Goal: Communication & Community: Answer question/provide support

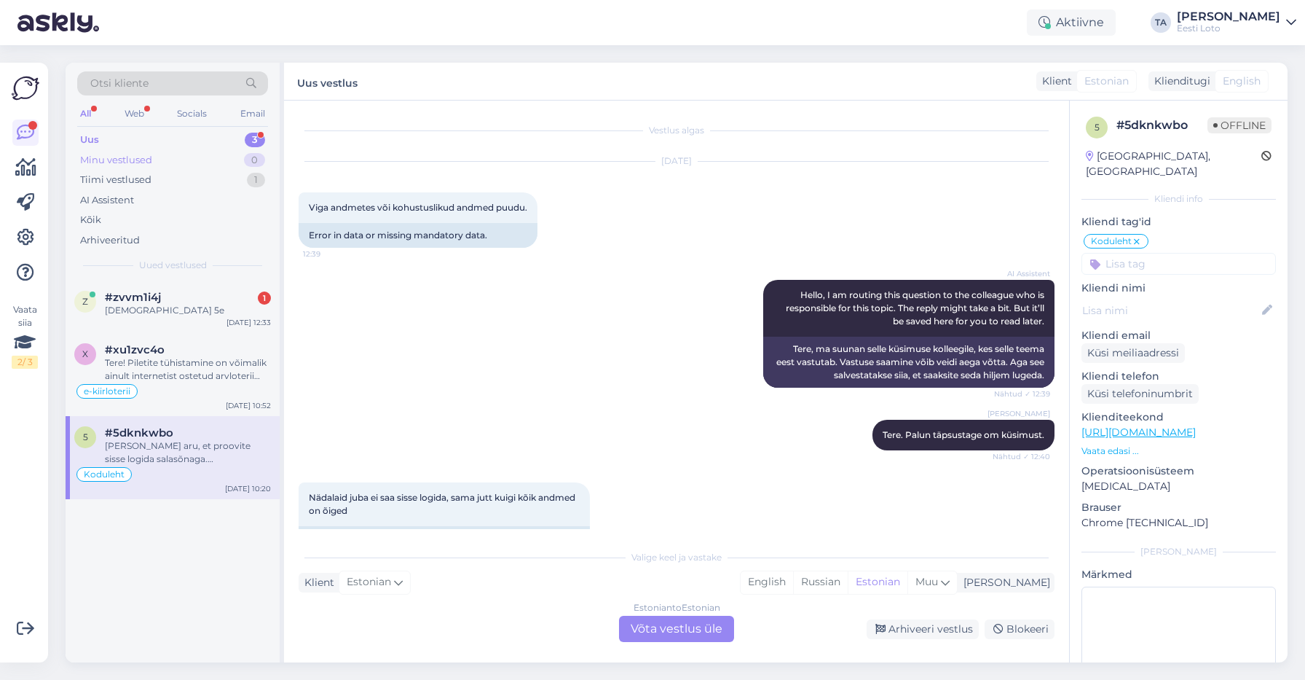
scroll to position [7, 0]
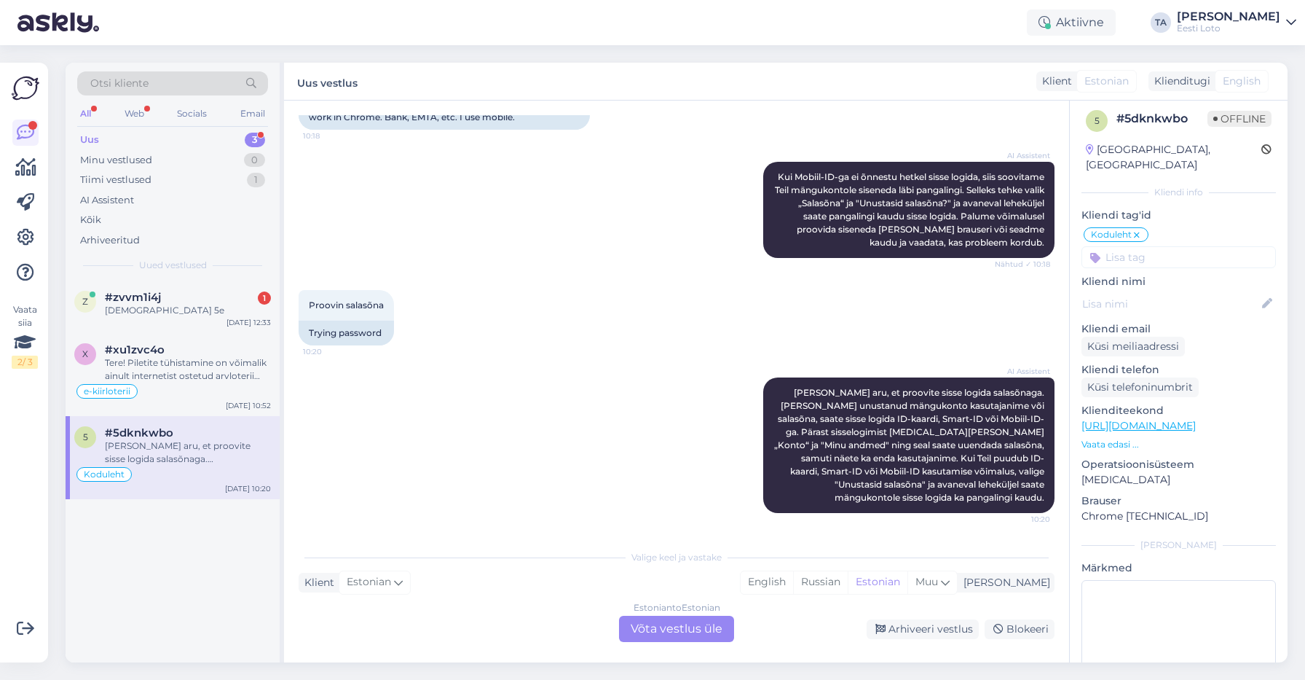
click at [97, 141] on div "Uus" at bounding box center [89, 140] width 19 height 15
click at [152, 296] on span "#zvvm1i4j" at bounding box center [133, 297] width 56 height 13
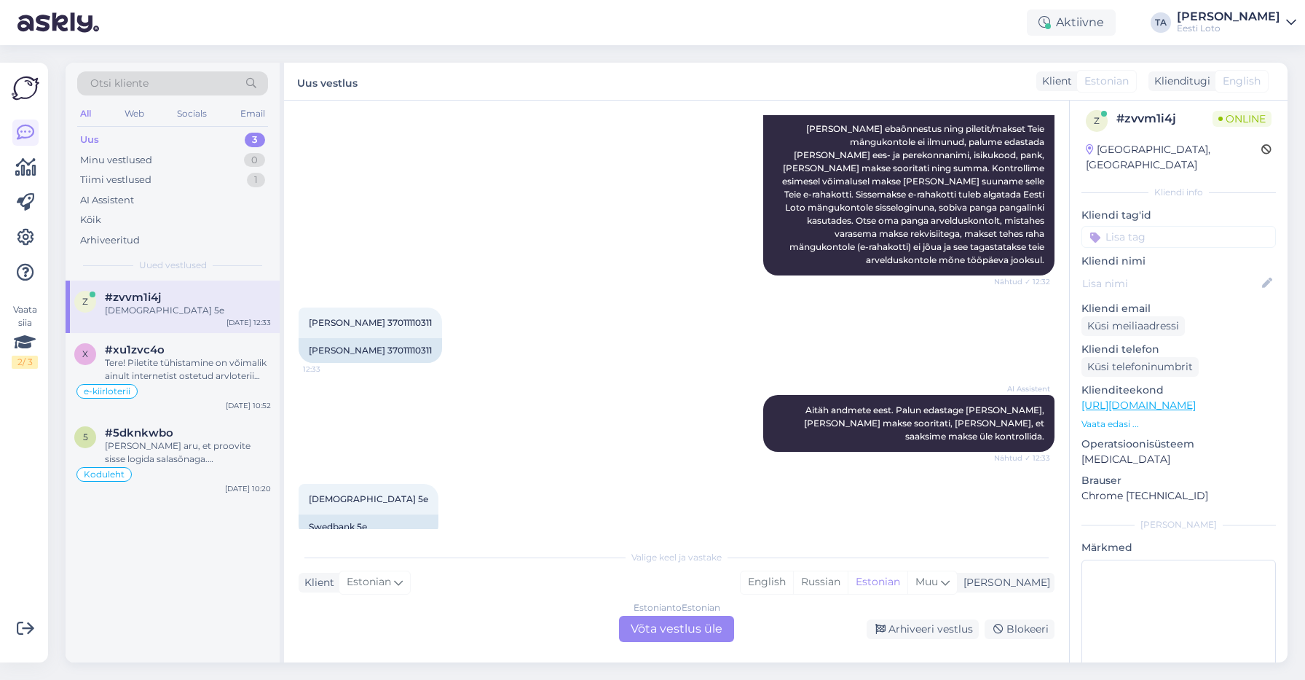
click at [668, 634] on div "Estonian to Estonian Võta vestlus üle" at bounding box center [676, 629] width 115 height 26
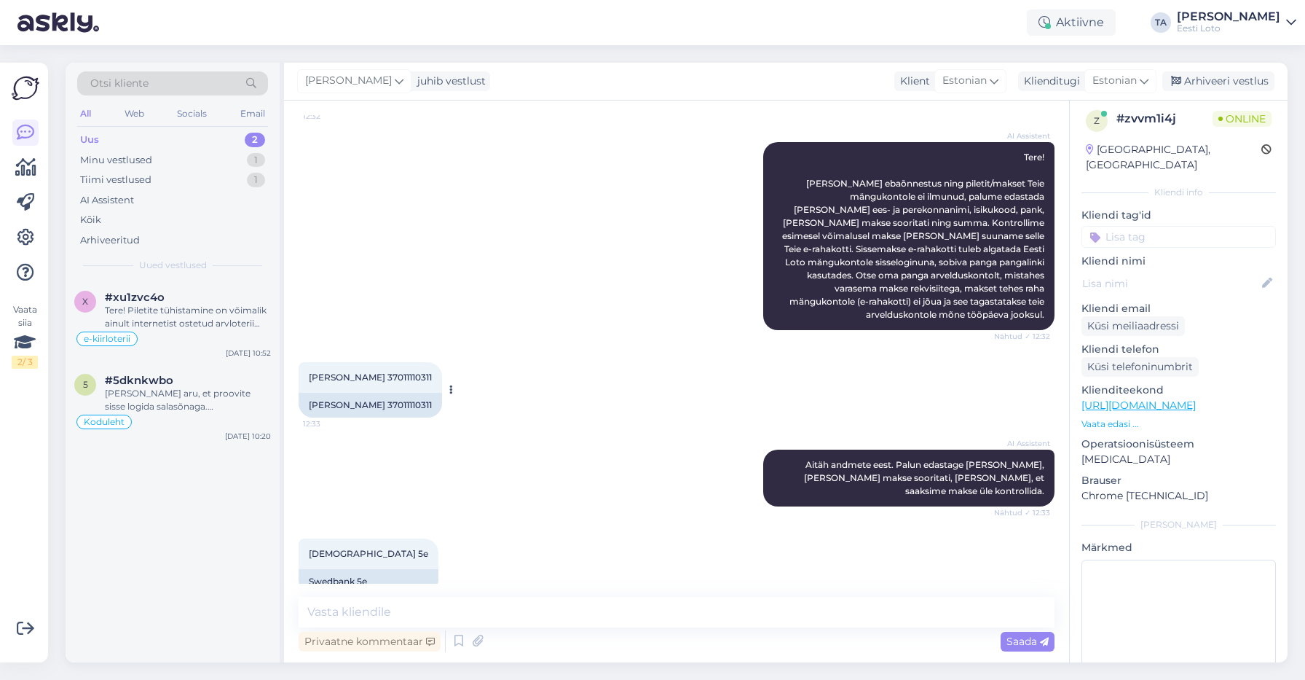
click at [393, 372] on span "[PERSON_NAME] 37011110311" at bounding box center [370, 377] width 123 height 11
copy span "37011110311"
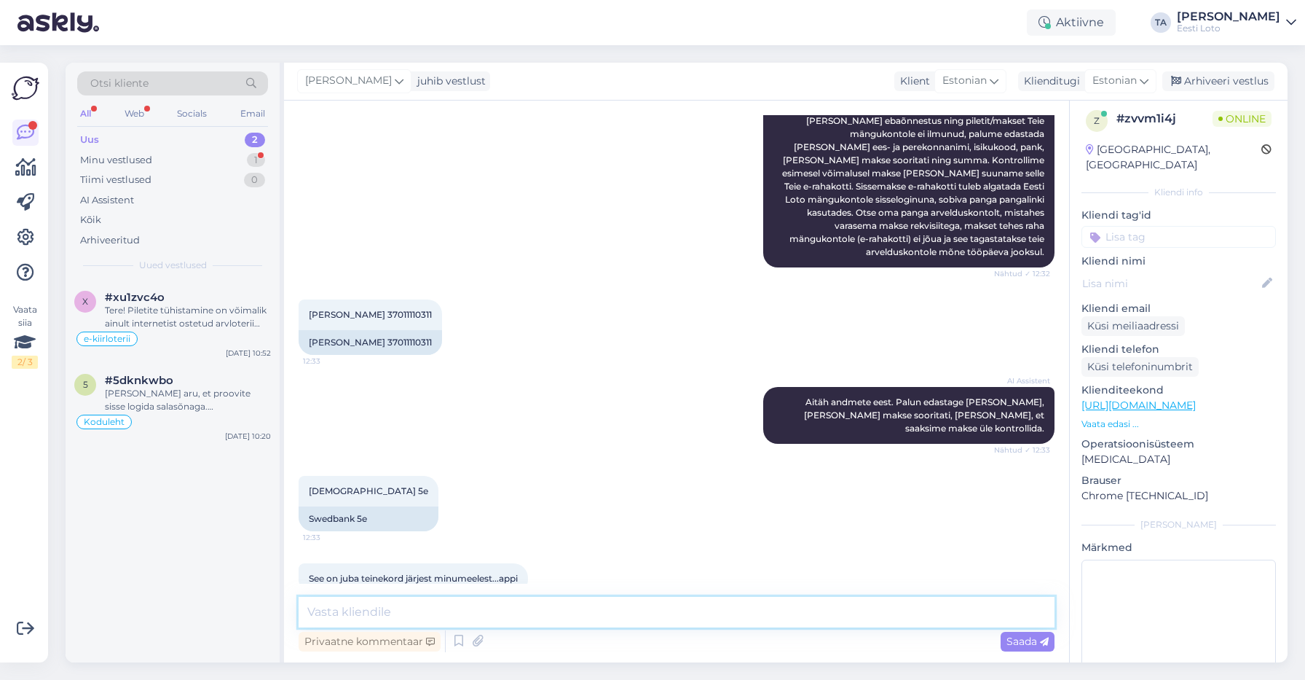
click at [483, 613] on textarea at bounding box center [677, 612] width 756 height 31
paste textarea "Kahjuks Teie makse ebaõnnestus tehnilise [PERSON_NAME] tõttu. Kontrollisime mak…"
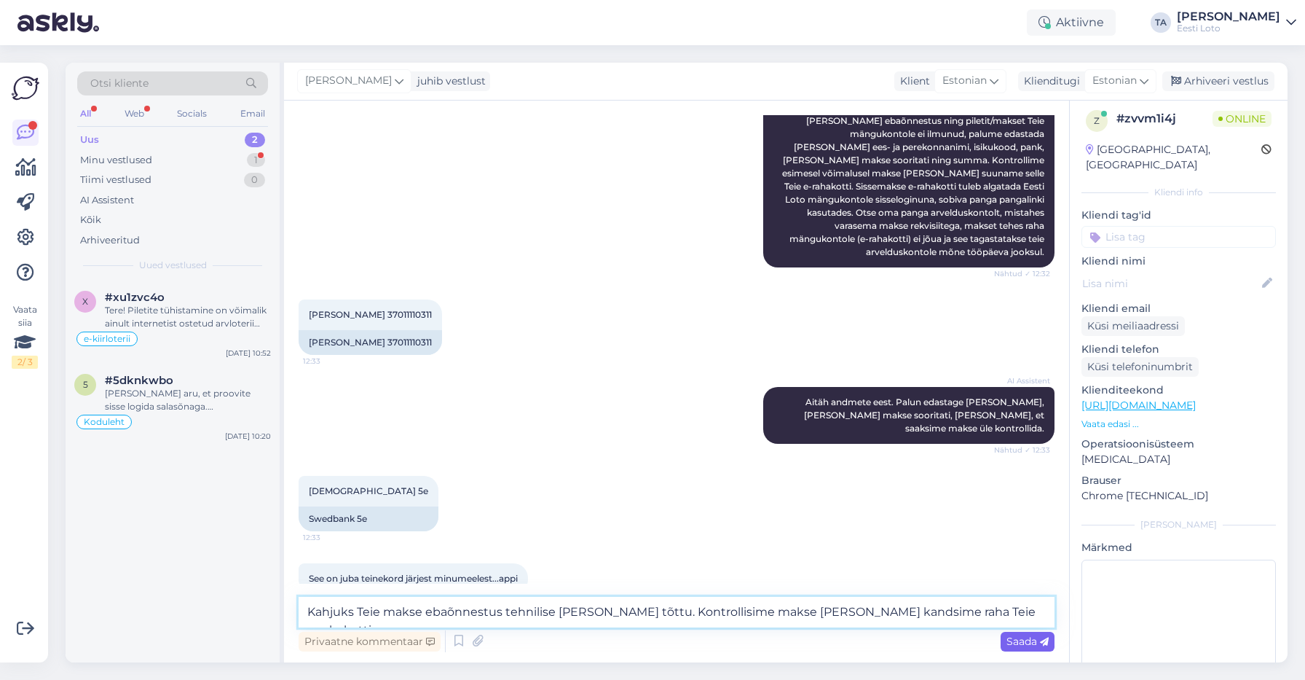
type textarea "Kahjuks Teie makse ebaõnnestus tehnilise [PERSON_NAME] tõttu. Kontrollisime mak…"
click at [1010, 641] on span "Saada" at bounding box center [1028, 640] width 42 height 13
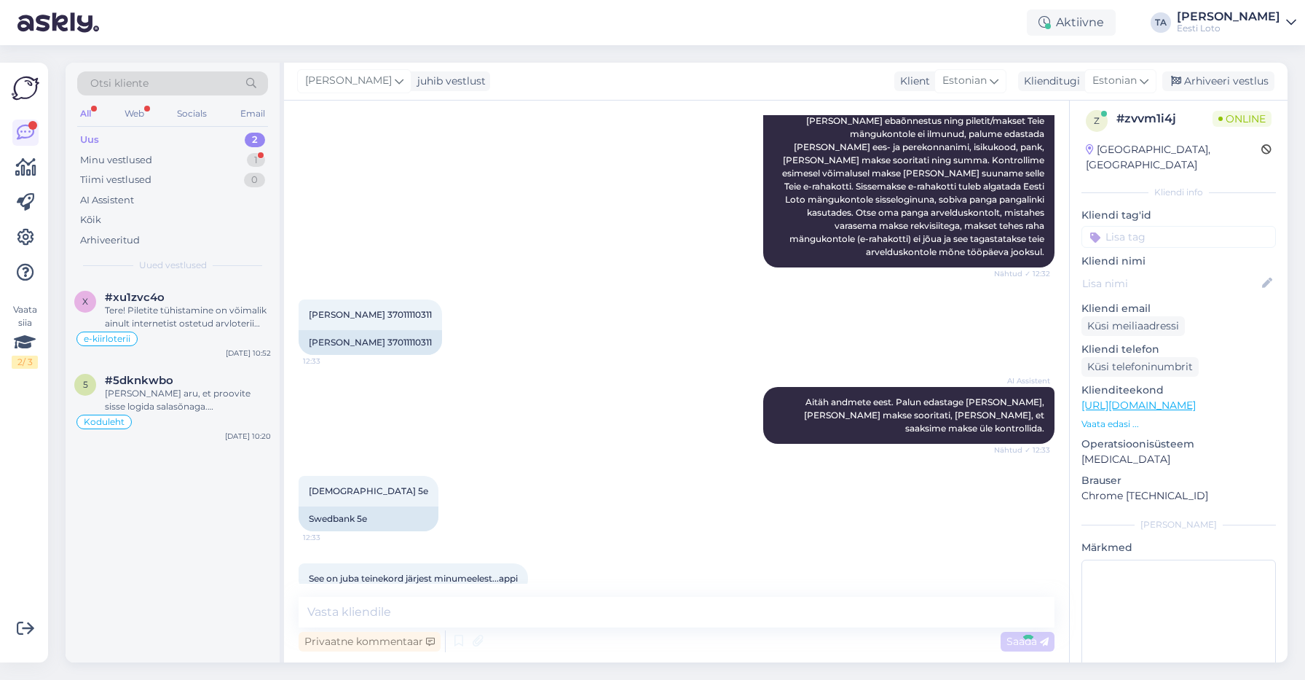
scroll to position [302, 0]
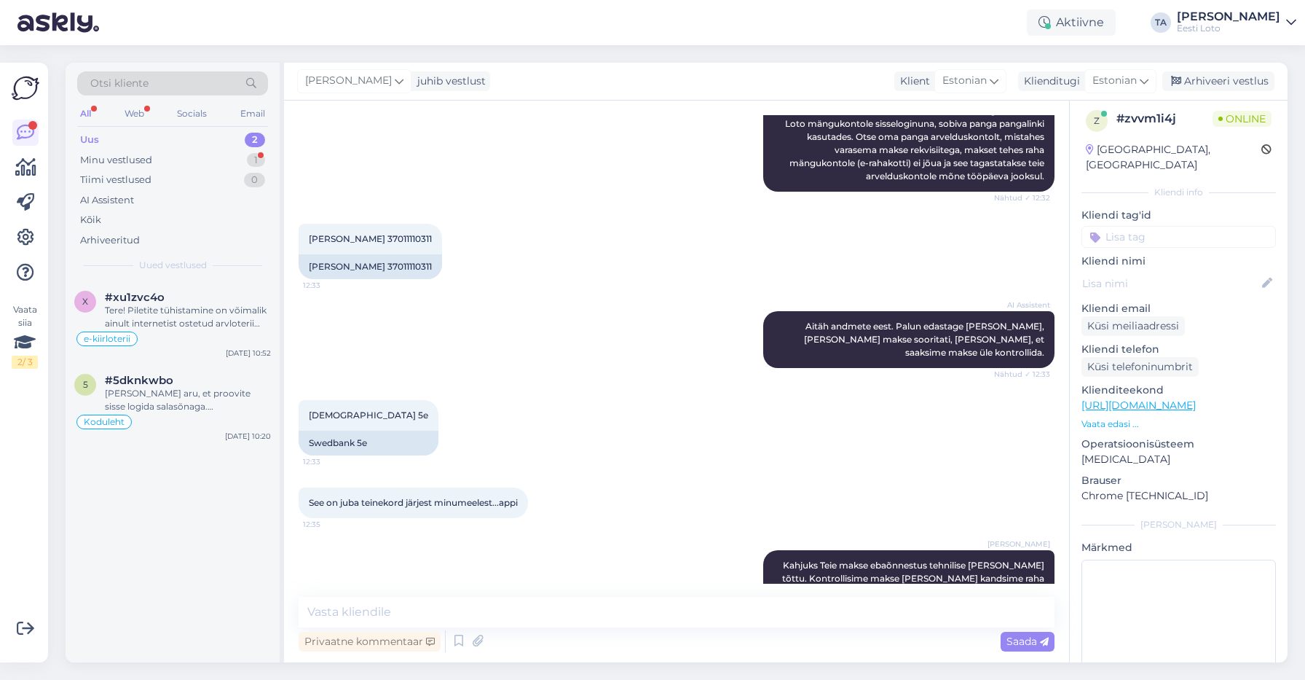
click at [1136, 226] on input at bounding box center [1179, 237] width 194 height 22
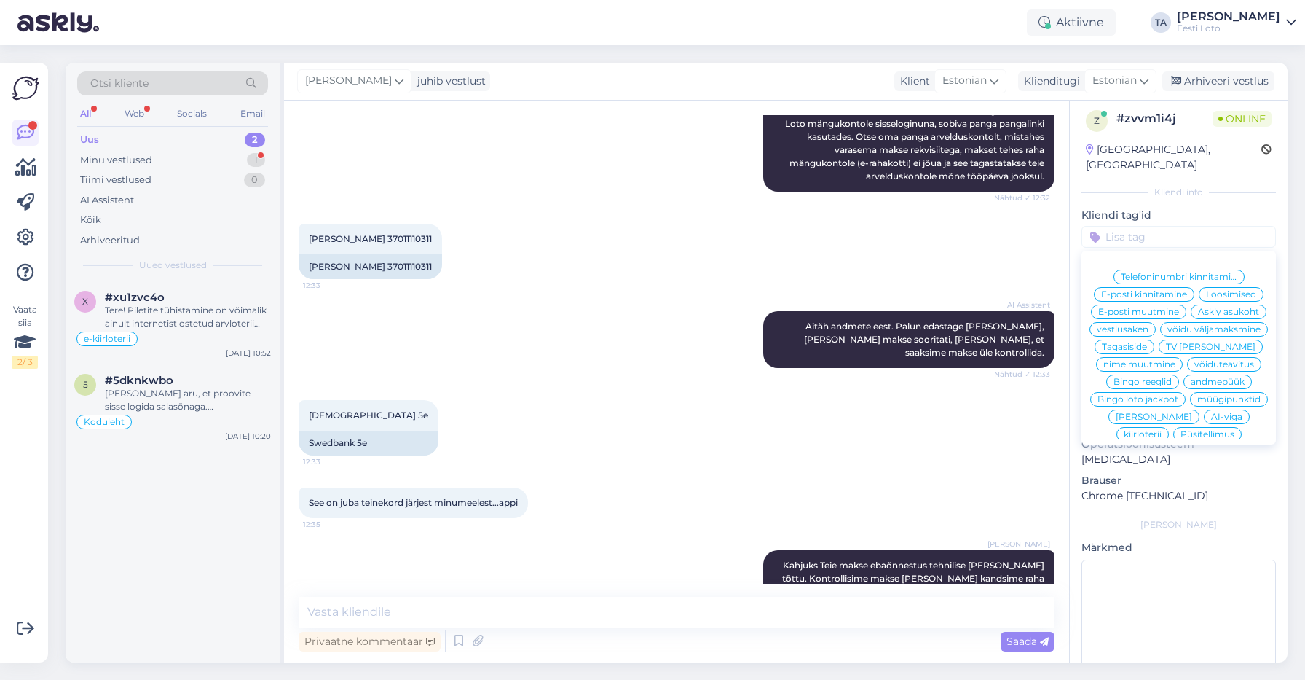
scroll to position [239, 0]
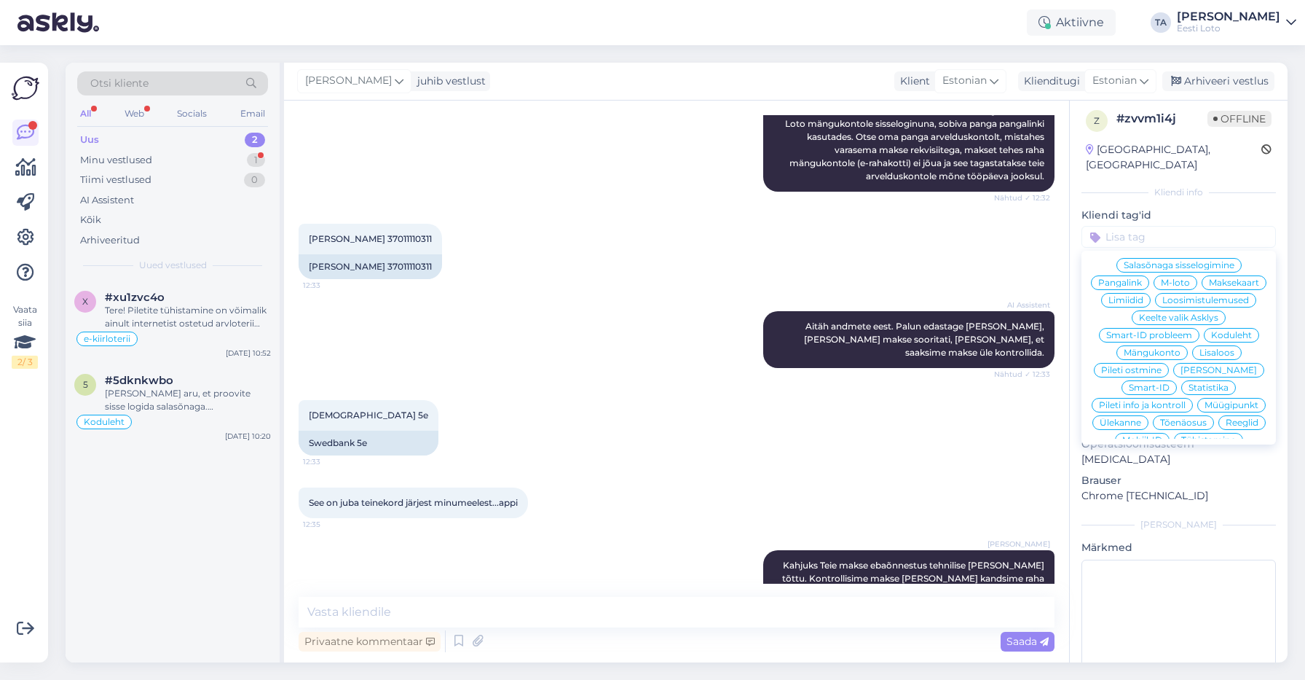
click at [1141, 418] on span "Ülekanne" at bounding box center [1121, 422] width 42 height 9
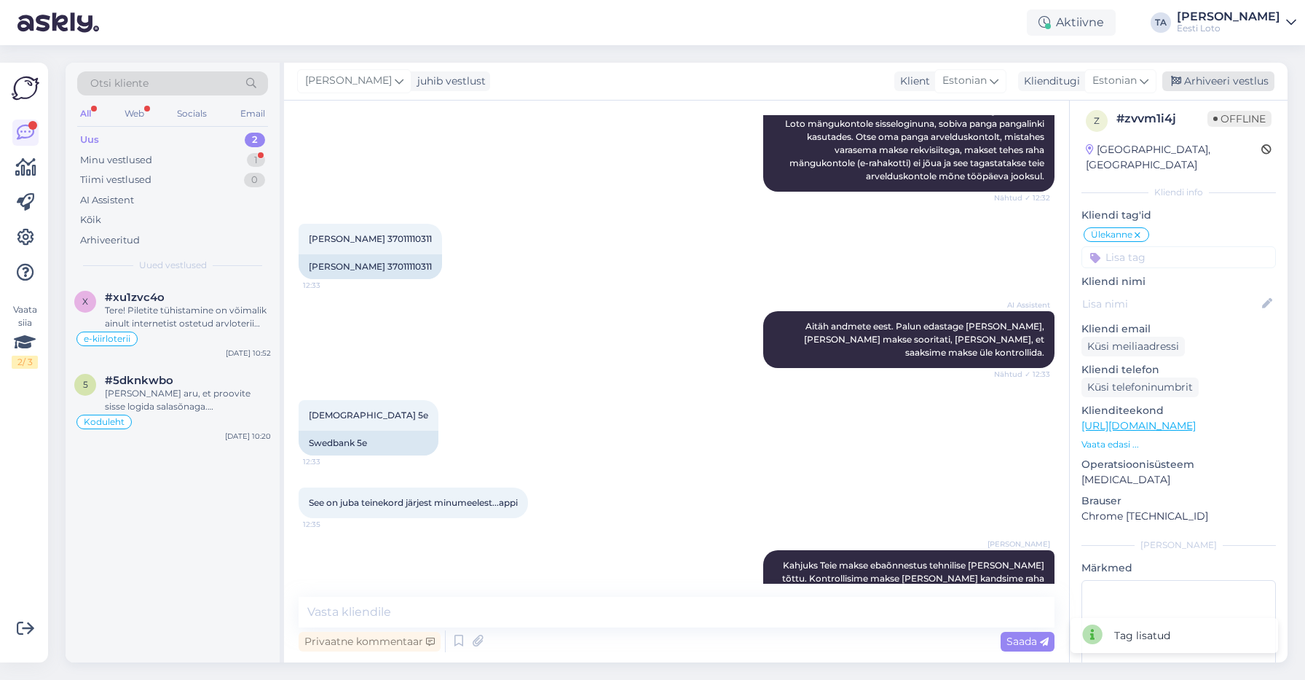
click at [1235, 88] on div "Arhiveeri vestlus" at bounding box center [1219, 81] width 112 height 20
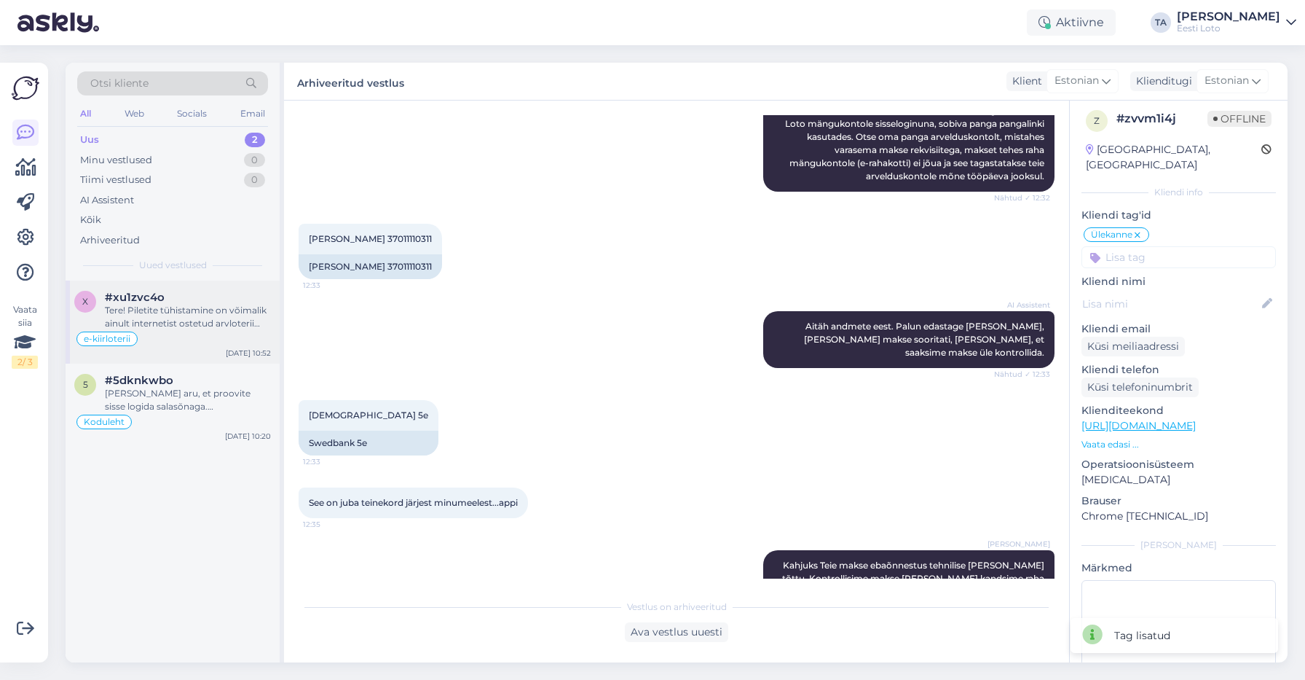
click at [177, 310] on div "Tere! Piletite tühistamine on võimalik ainult internetist ostetud arvloterii pi…" at bounding box center [188, 317] width 166 height 26
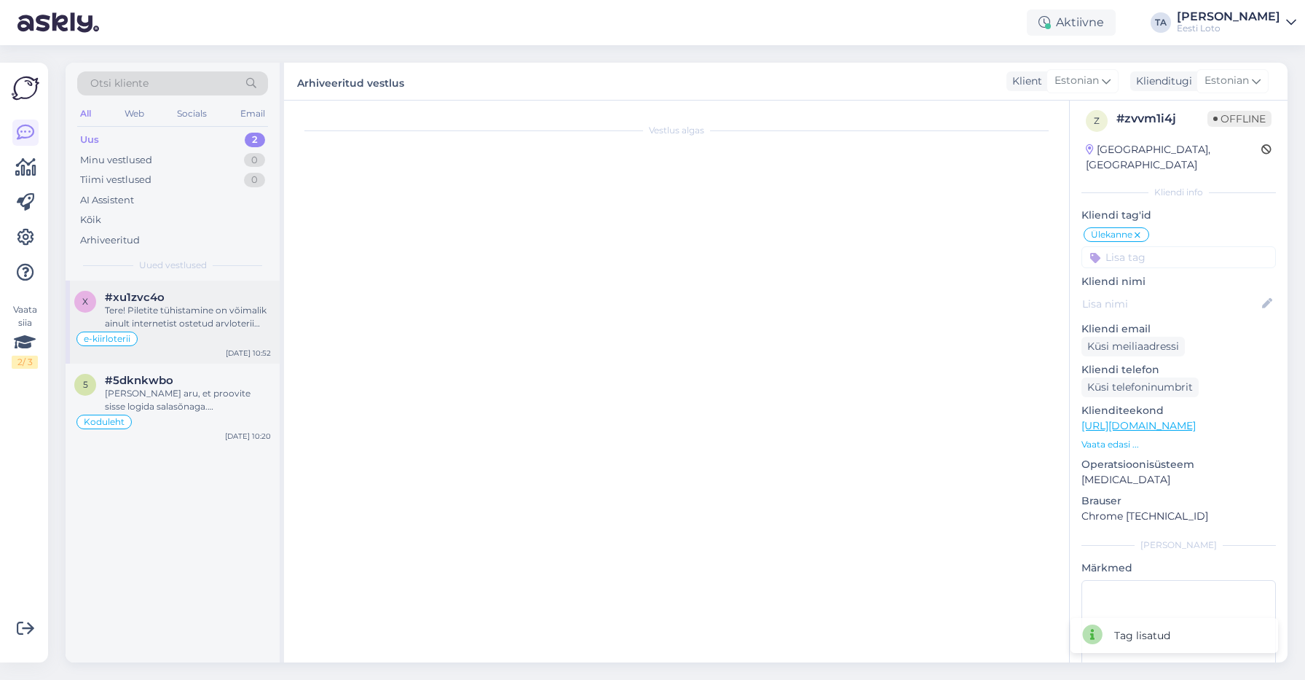
scroll to position [618, 0]
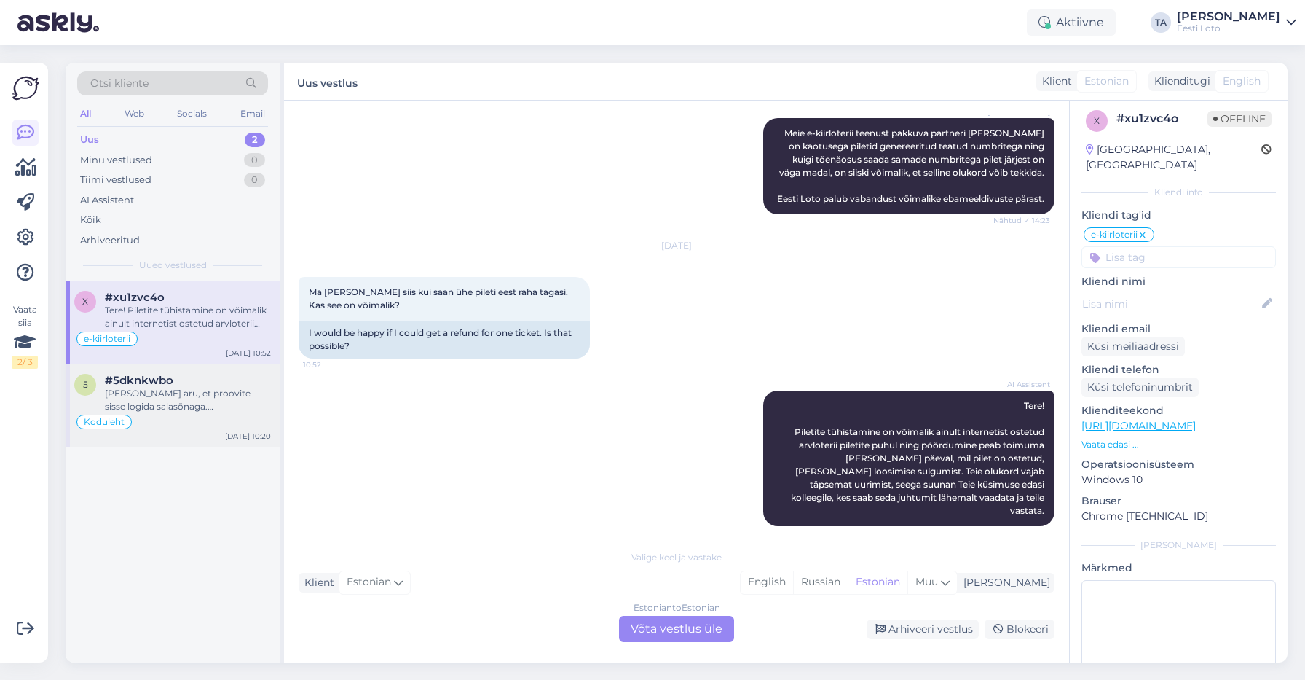
click at [176, 390] on div "[PERSON_NAME] aru, et proovite sisse logida salasõnaga. [PERSON_NAME] unustanud…" at bounding box center [188, 400] width 166 height 26
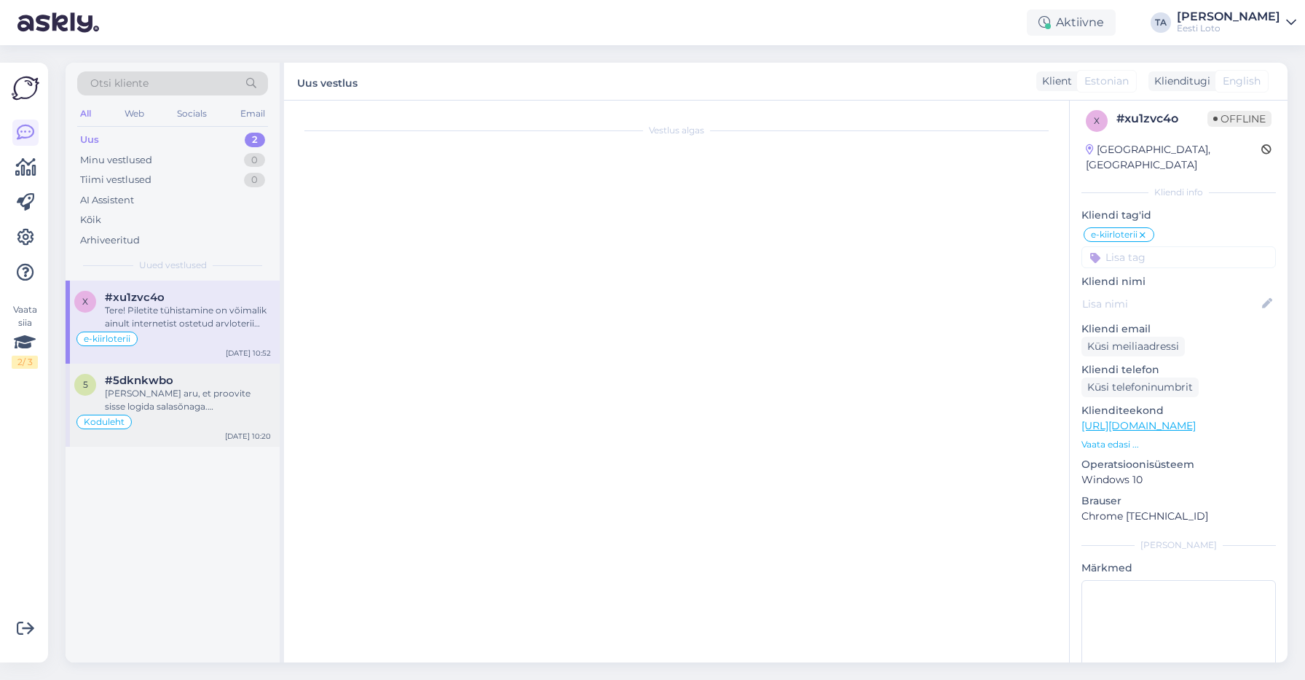
scroll to position [1377, 0]
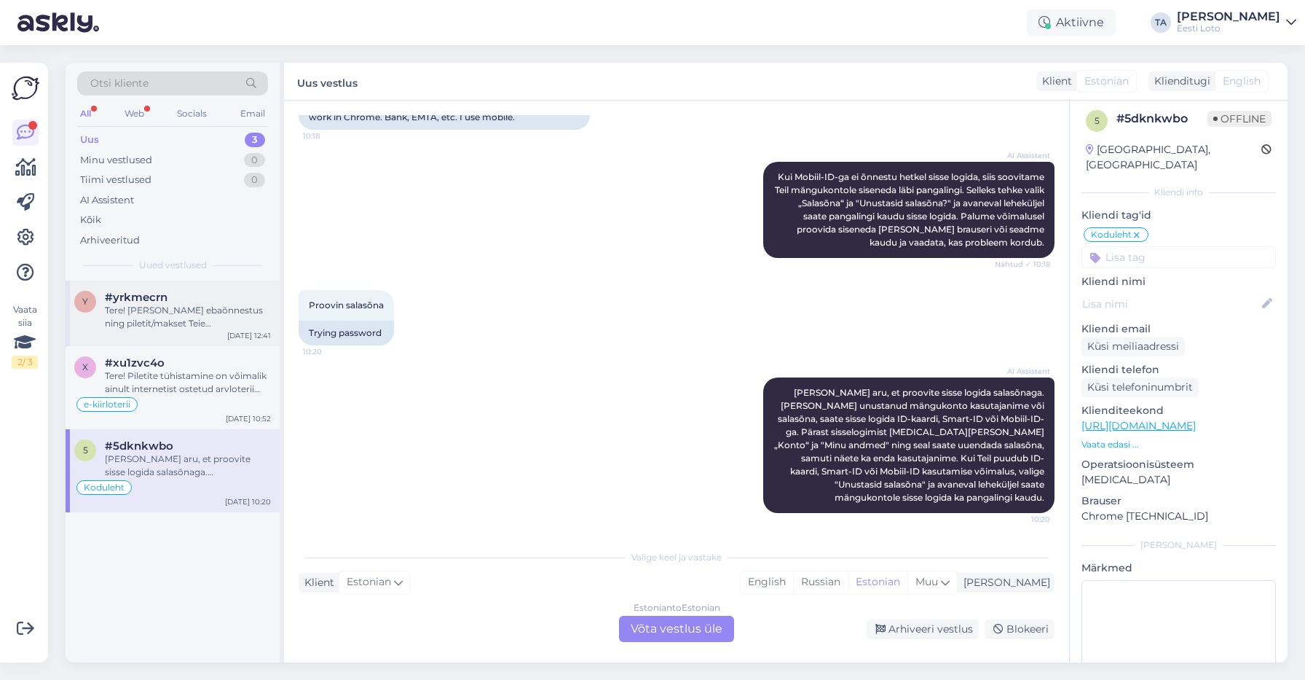
click at [154, 306] on div "Tere! [PERSON_NAME] ebaõnnestus ning piletit/makset Teie mängukontole ei ilmunu…" at bounding box center [188, 317] width 166 height 26
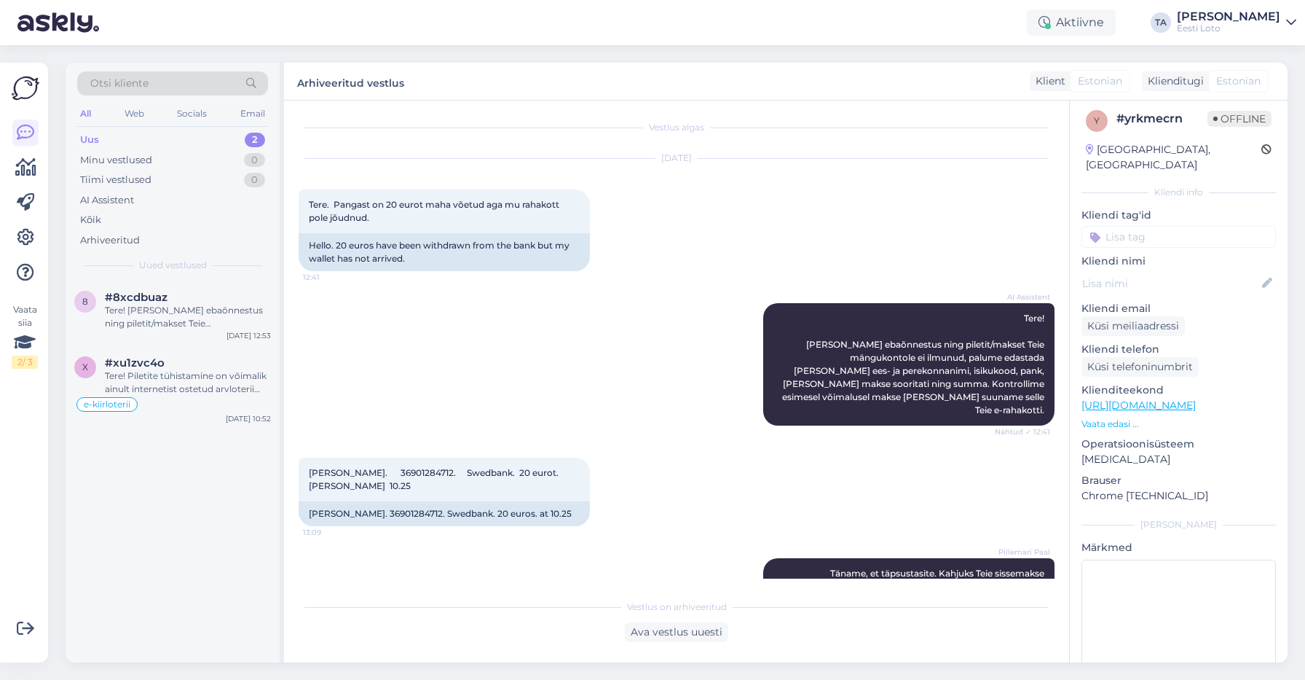
scroll to position [68, 0]
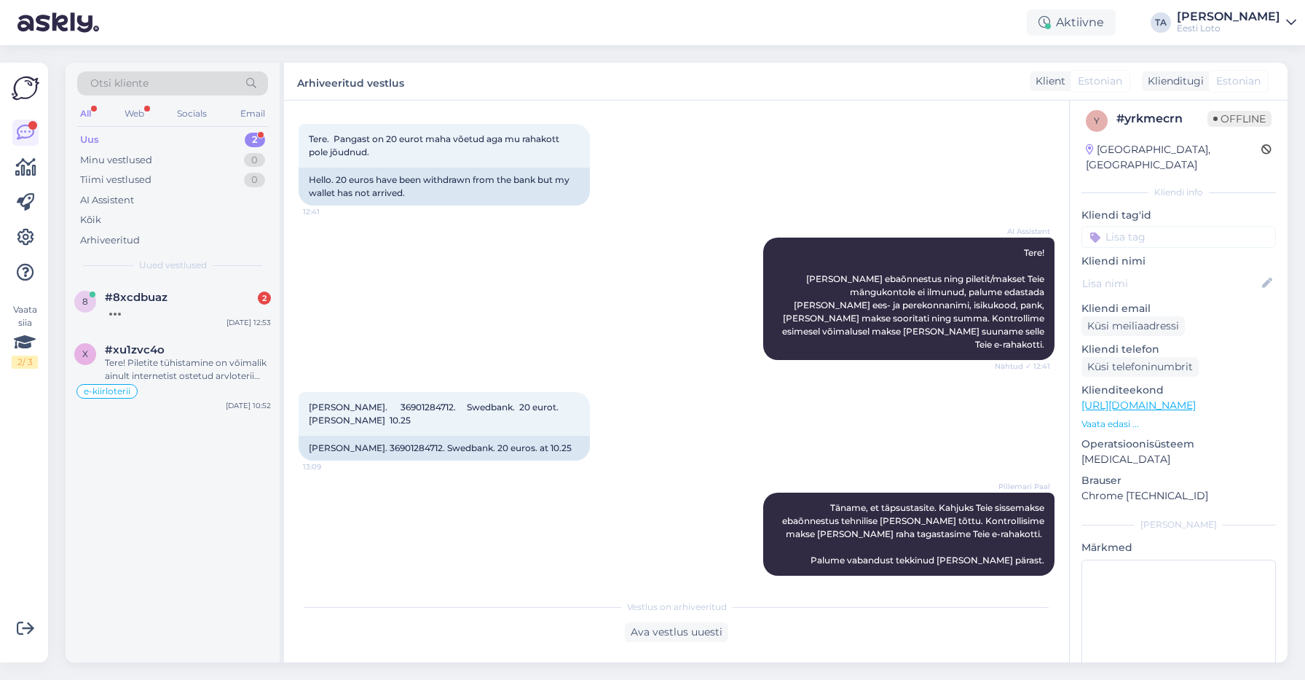
click at [95, 137] on div "Uus" at bounding box center [89, 140] width 19 height 15
click at [139, 308] on div "48604054244" at bounding box center [188, 310] width 166 height 13
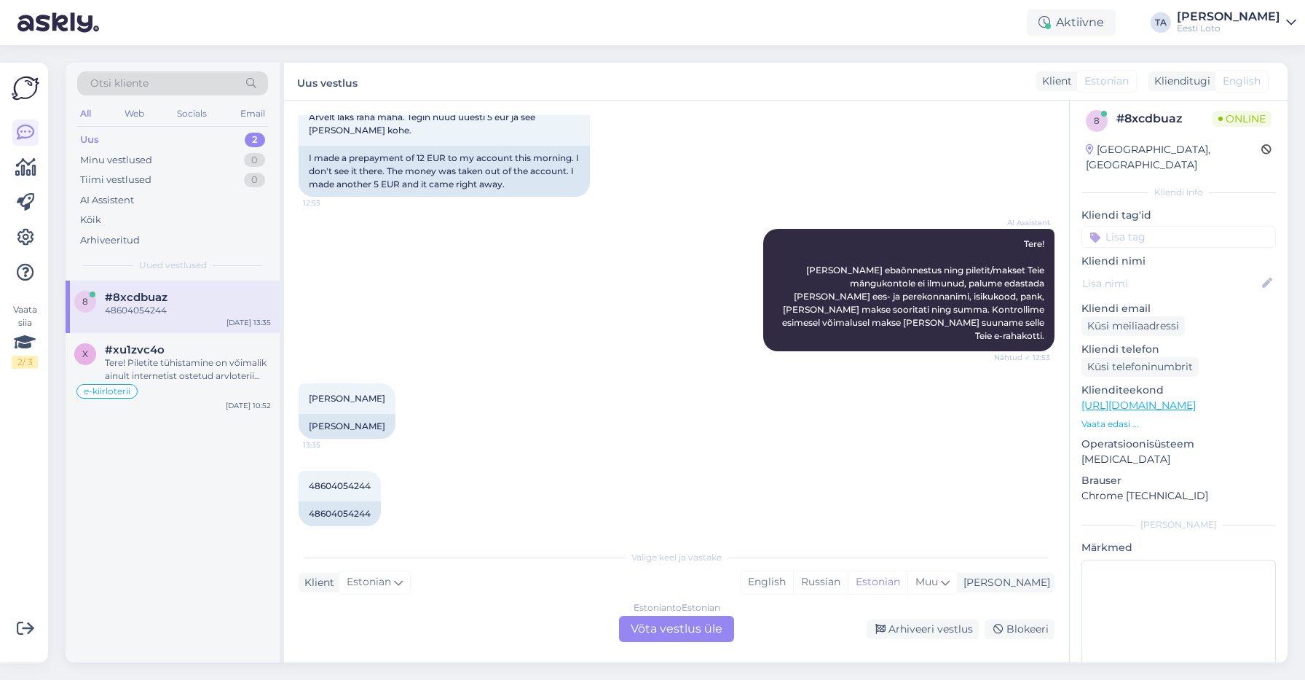
scroll to position [191, 0]
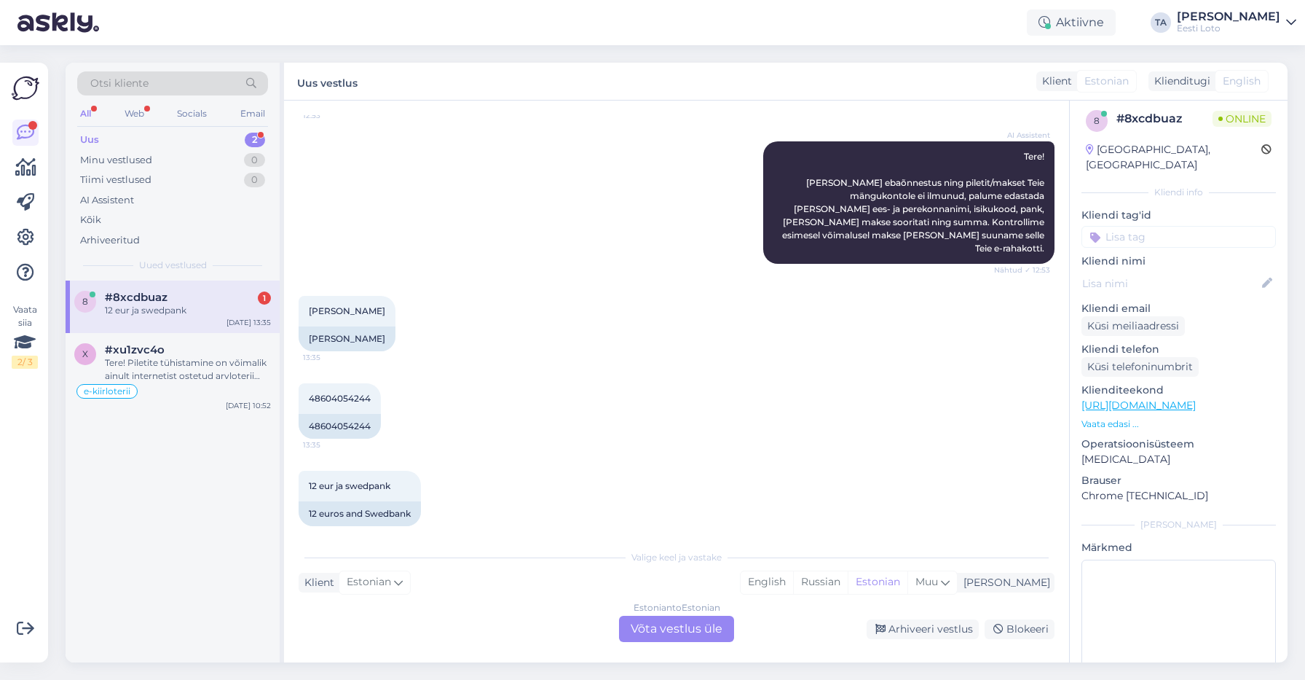
click at [654, 637] on div "Estonian to Estonian Võta vestlus üle" at bounding box center [676, 629] width 115 height 26
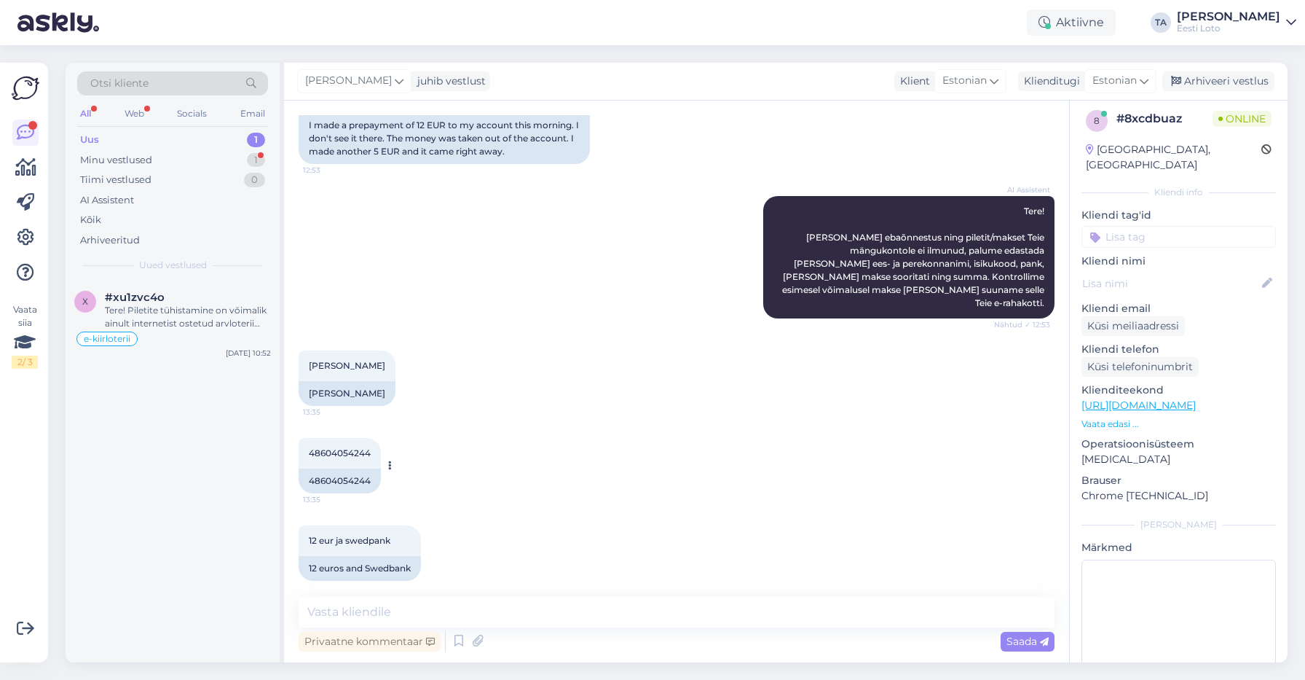
click at [345, 447] on span "48604054244" at bounding box center [340, 452] width 62 height 11
copy span "48604054244"
click at [556, 616] on textarea at bounding box center [677, 612] width 756 height 31
paste textarea "Kahjuks Teie makse ebaõnnestus tehnilise [PERSON_NAME] tõttu. Kontrollisime mak…"
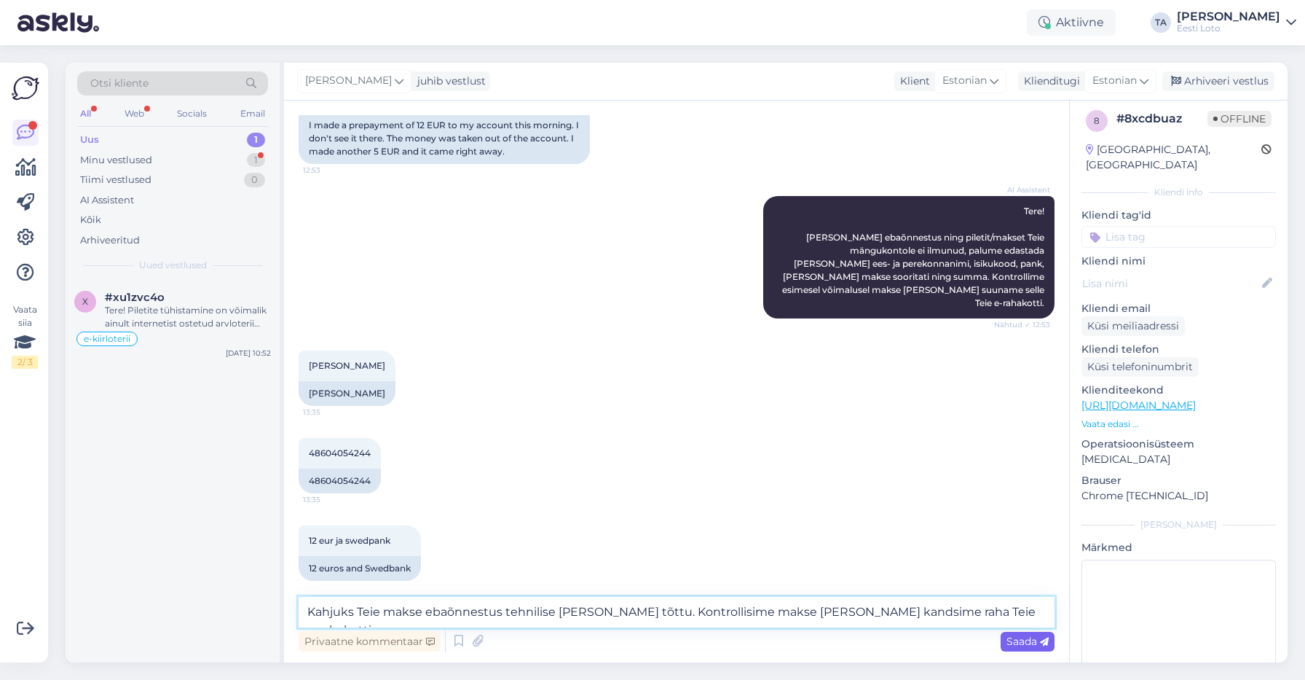
type textarea "Kahjuks Teie makse ebaõnnestus tehnilise [PERSON_NAME] tõttu. Kontrollisime mak…"
click at [1014, 640] on span "Saada" at bounding box center [1028, 640] width 42 height 13
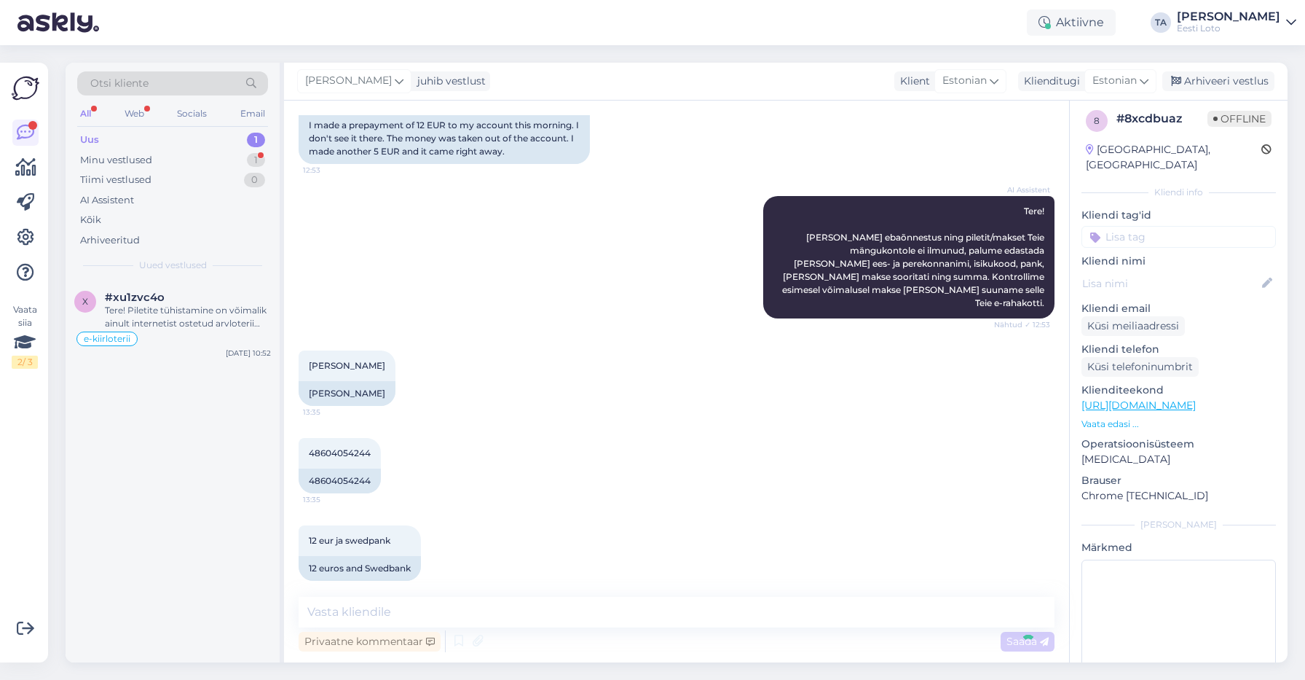
scroll to position [212, 0]
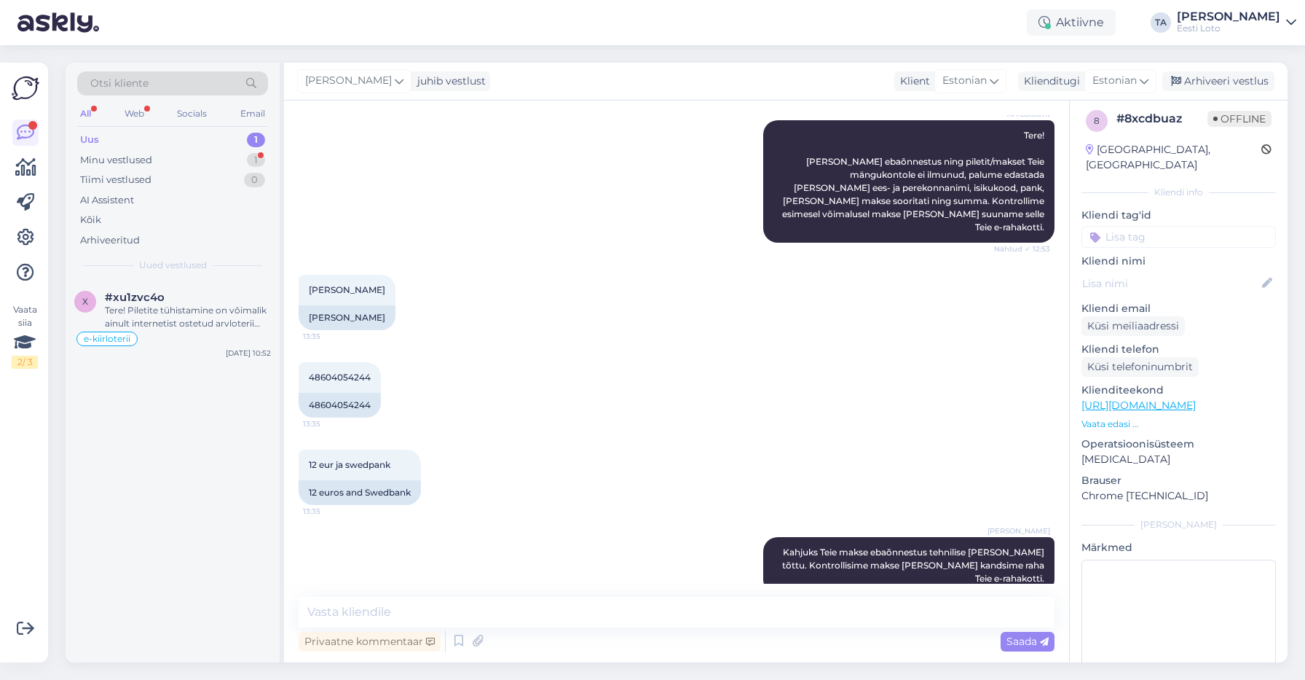
click at [1126, 226] on input at bounding box center [1179, 237] width 194 height 22
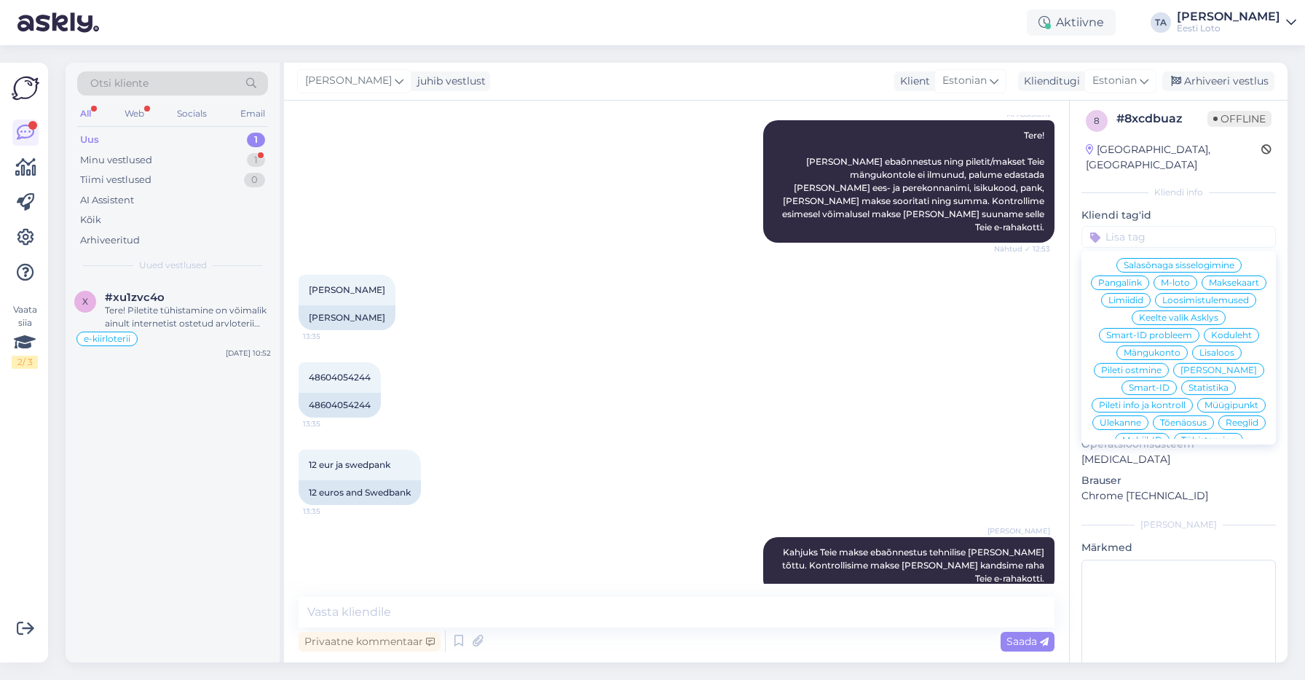
scroll to position [239, 0]
click at [1141, 418] on span "Ülekanne" at bounding box center [1121, 422] width 42 height 9
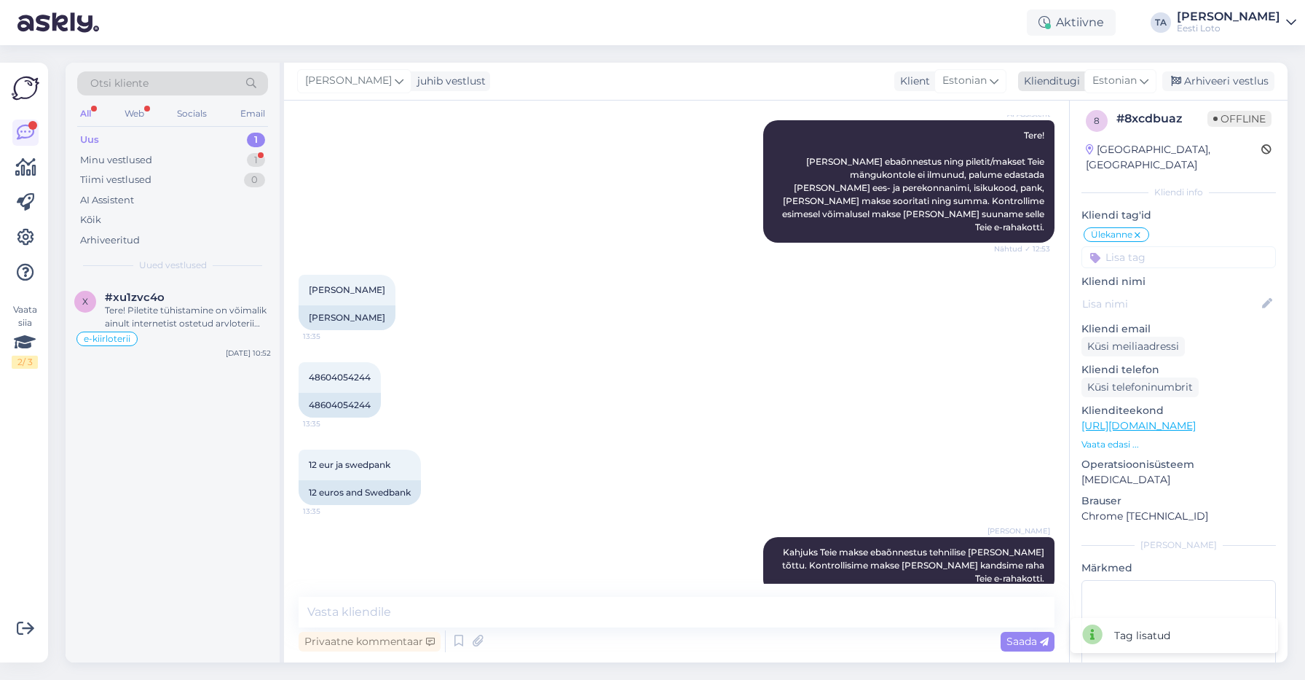
click at [1211, 83] on div "Arhiveeri vestlus" at bounding box center [1219, 81] width 112 height 20
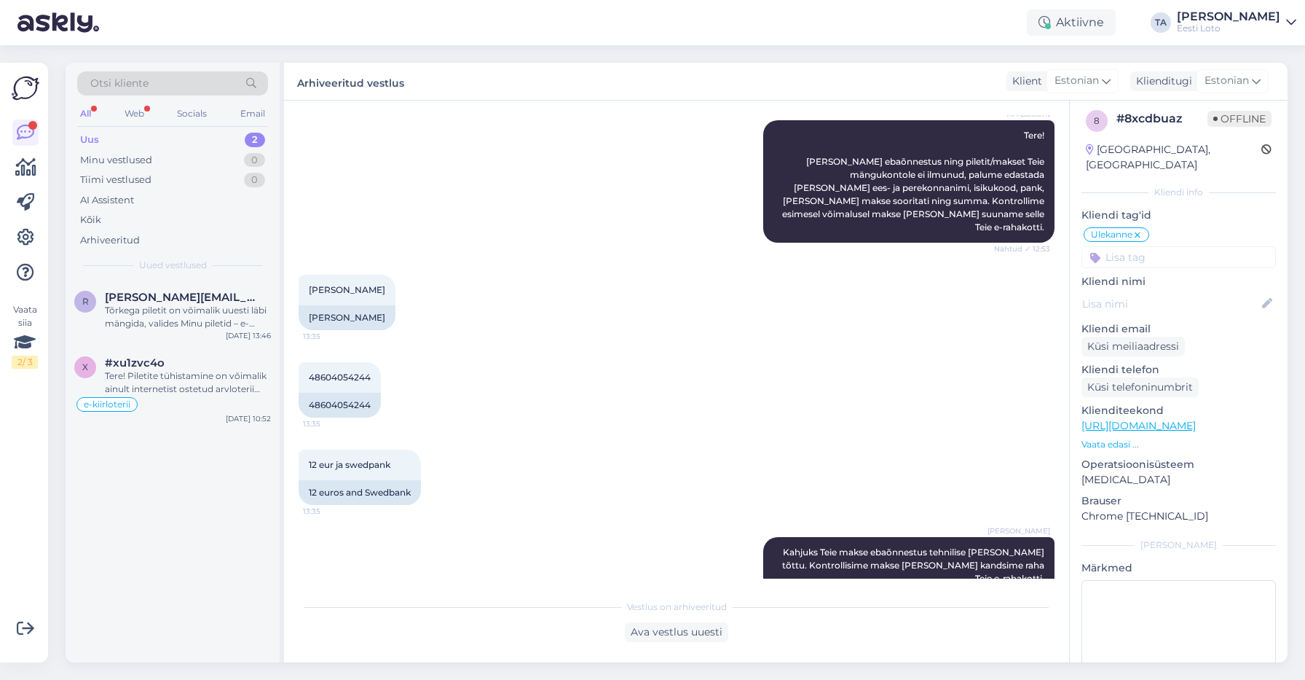
click at [91, 139] on div "Uus" at bounding box center [89, 140] width 19 height 15
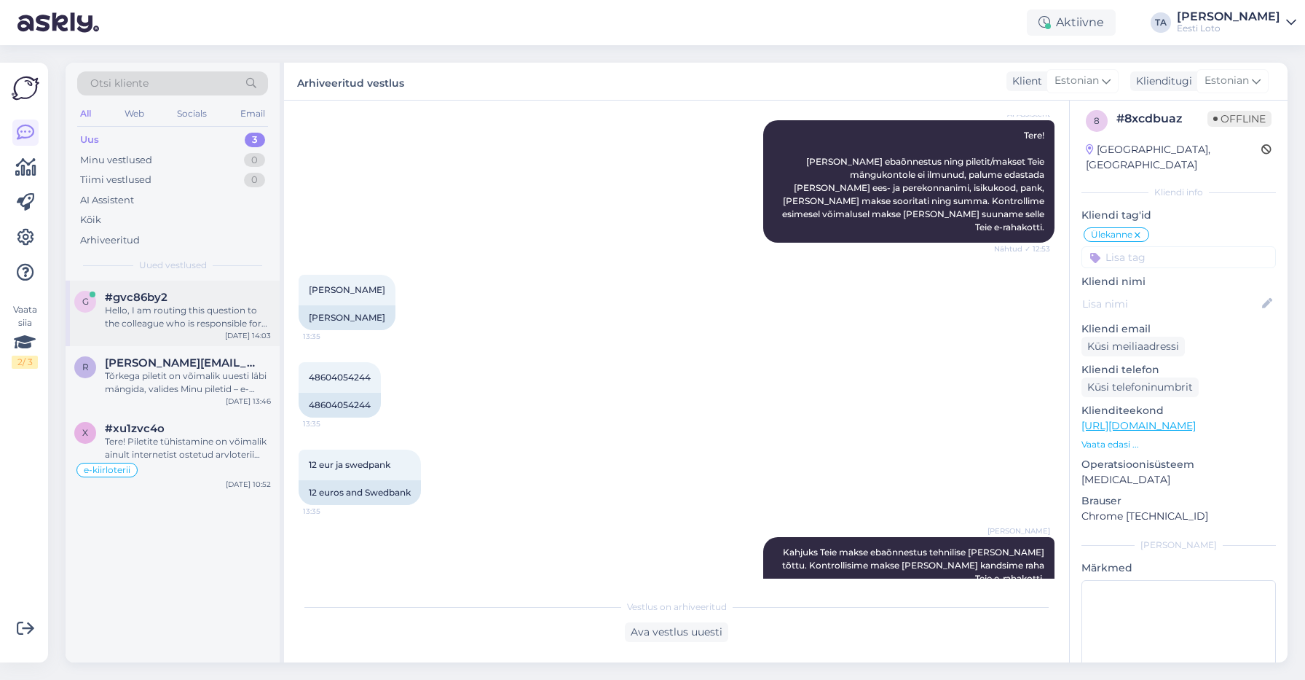
click at [133, 298] on span "#gvc86by2" at bounding box center [136, 297] width 63 height 13
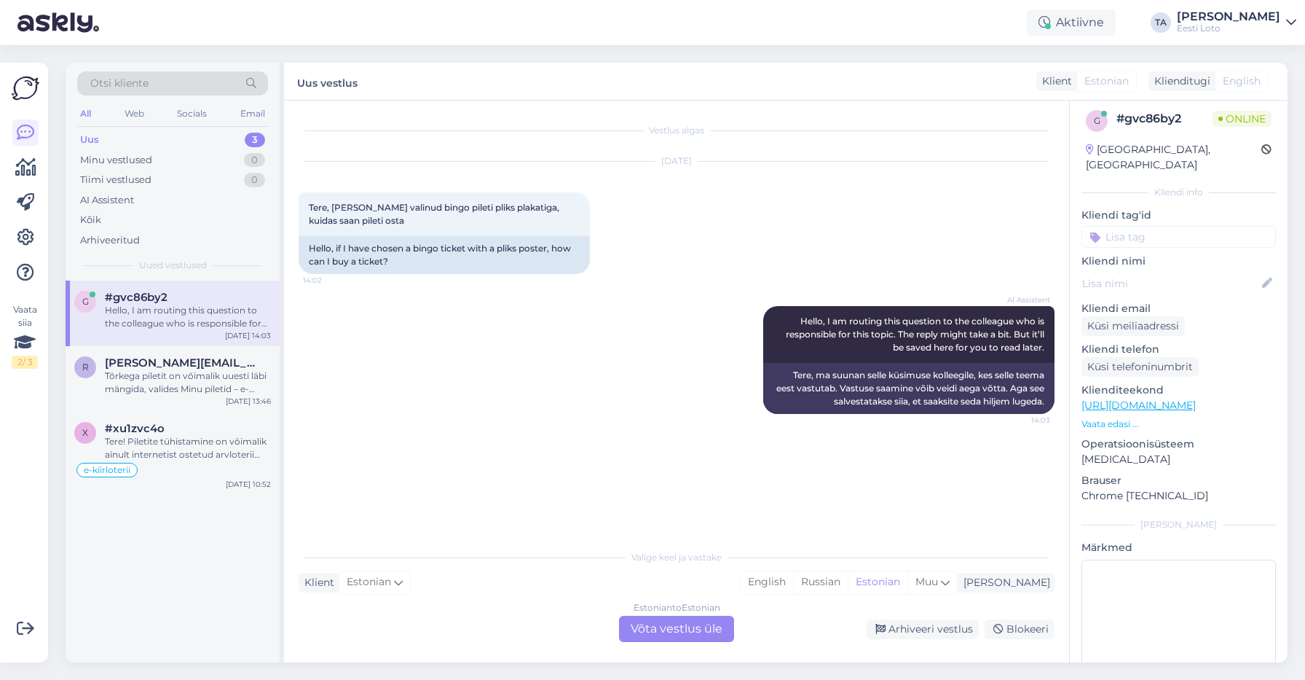
scroll to position [0, 0]
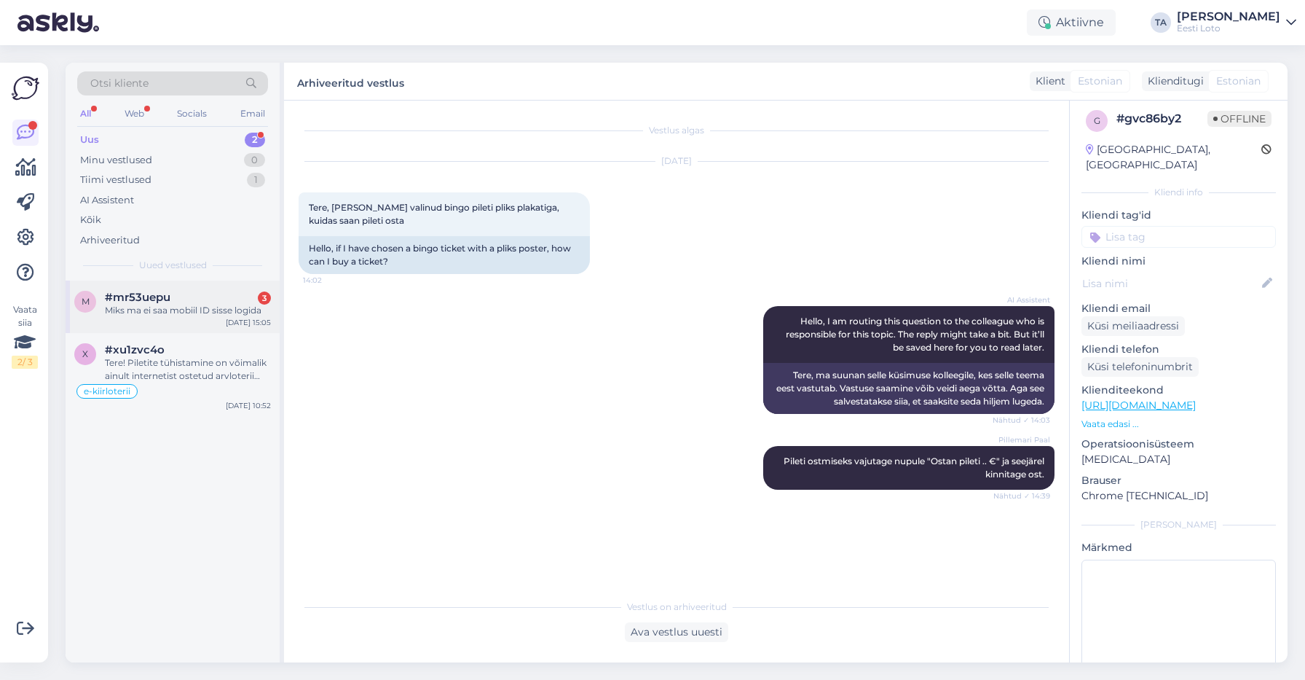
click at [158, 304] on span "#mr53uepu" at bounding box center [138, 297] width 66 height 13
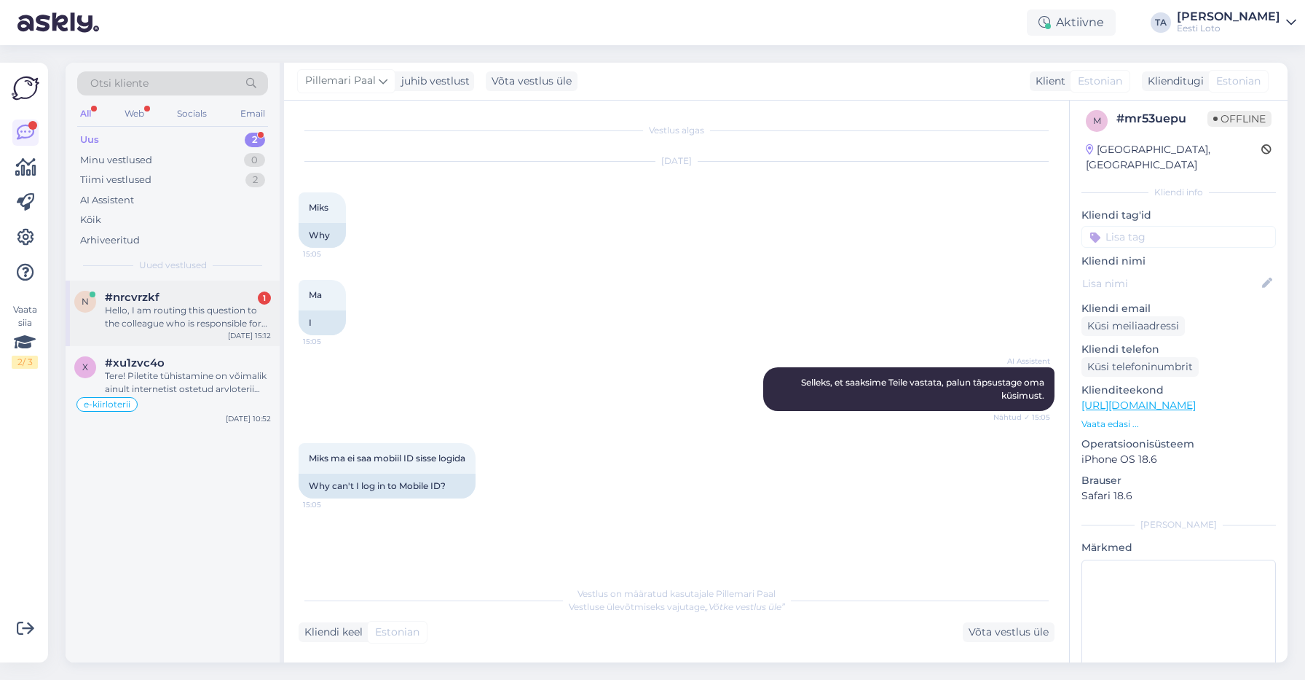
click at [168, 302] on div "#nrcvrzkf 1" at bounding box center [188, 297] width 166 height 13
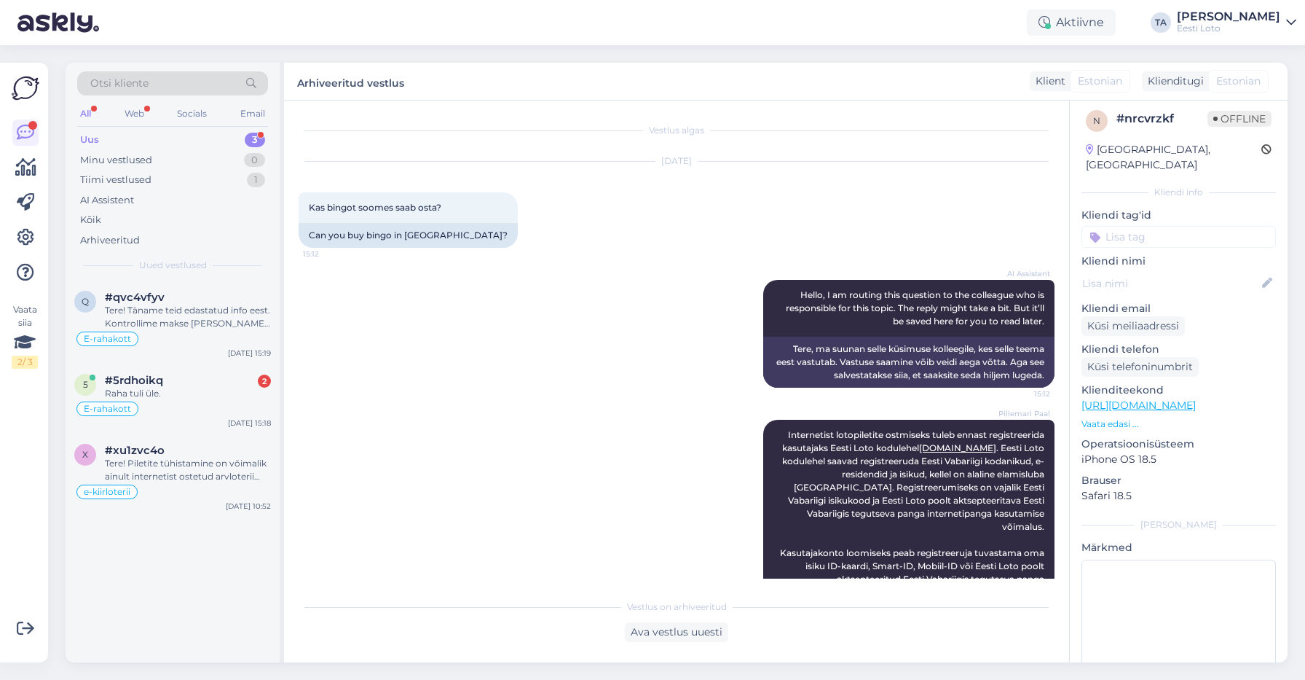
scroll to position [58, 0]
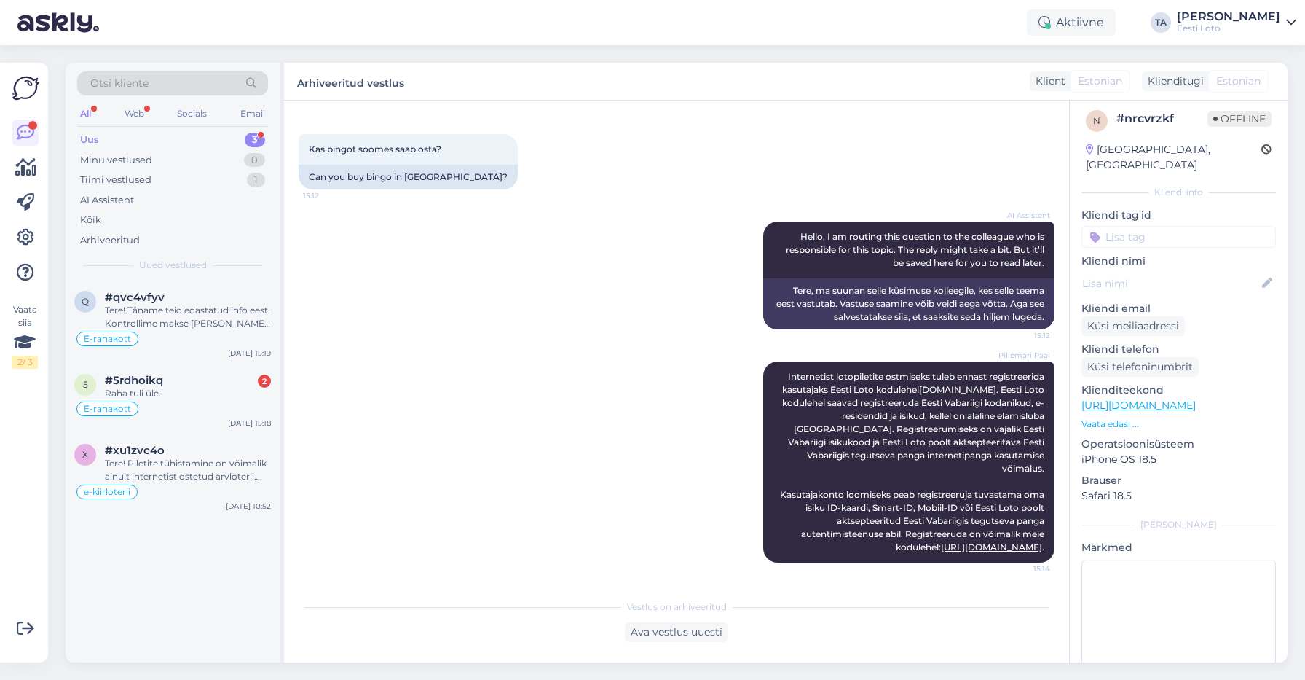
click at [90, 137] on div "Uus" at bounding box center [89, 140] width 19 height 15
click at [149, 297] on span "#5rdhoikq" at bounding box center [134, 297] width 58 height 13
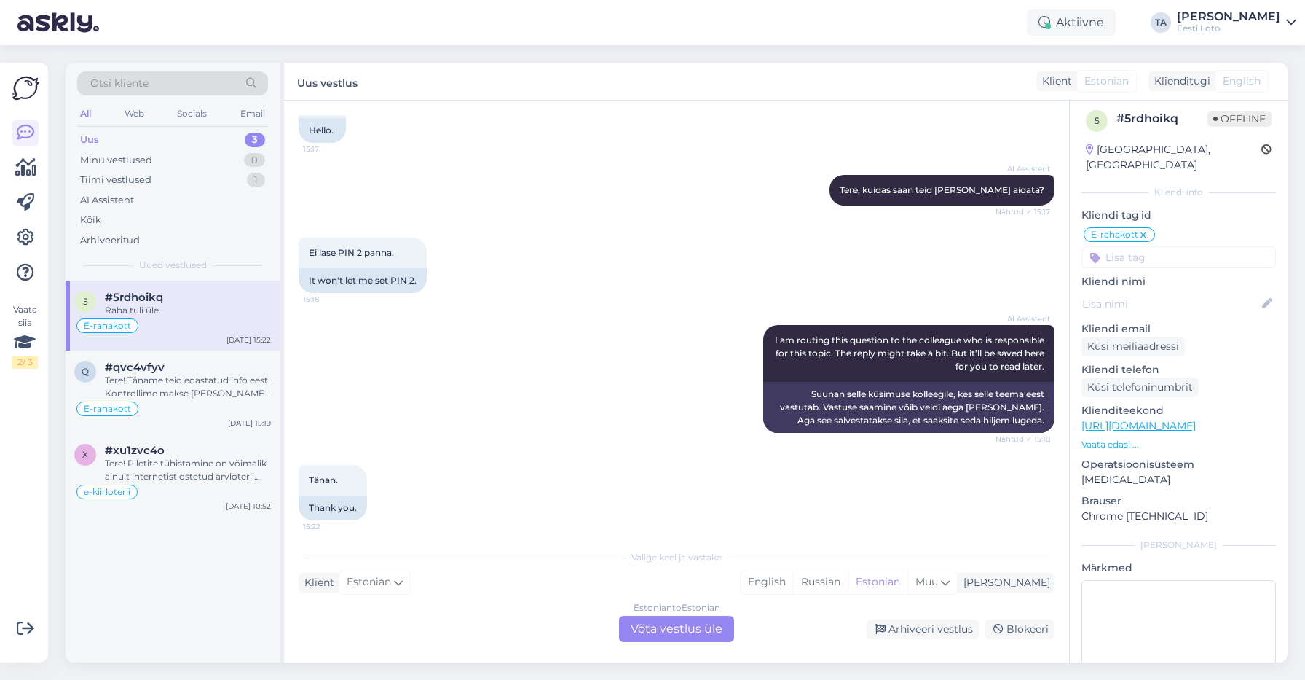
scroll to position [3577, 0]
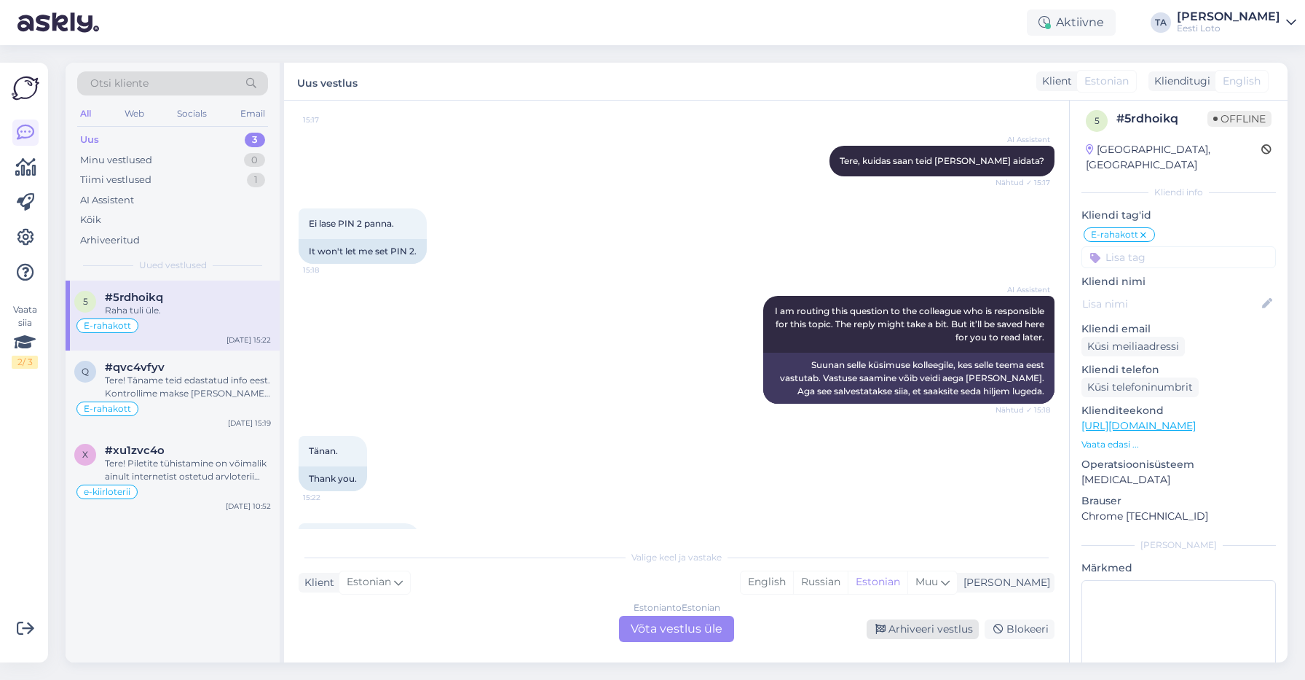
click at [908, 629] on div "Arhiveeri vestlus" at bounding box center [923, 629] width 112 height 20
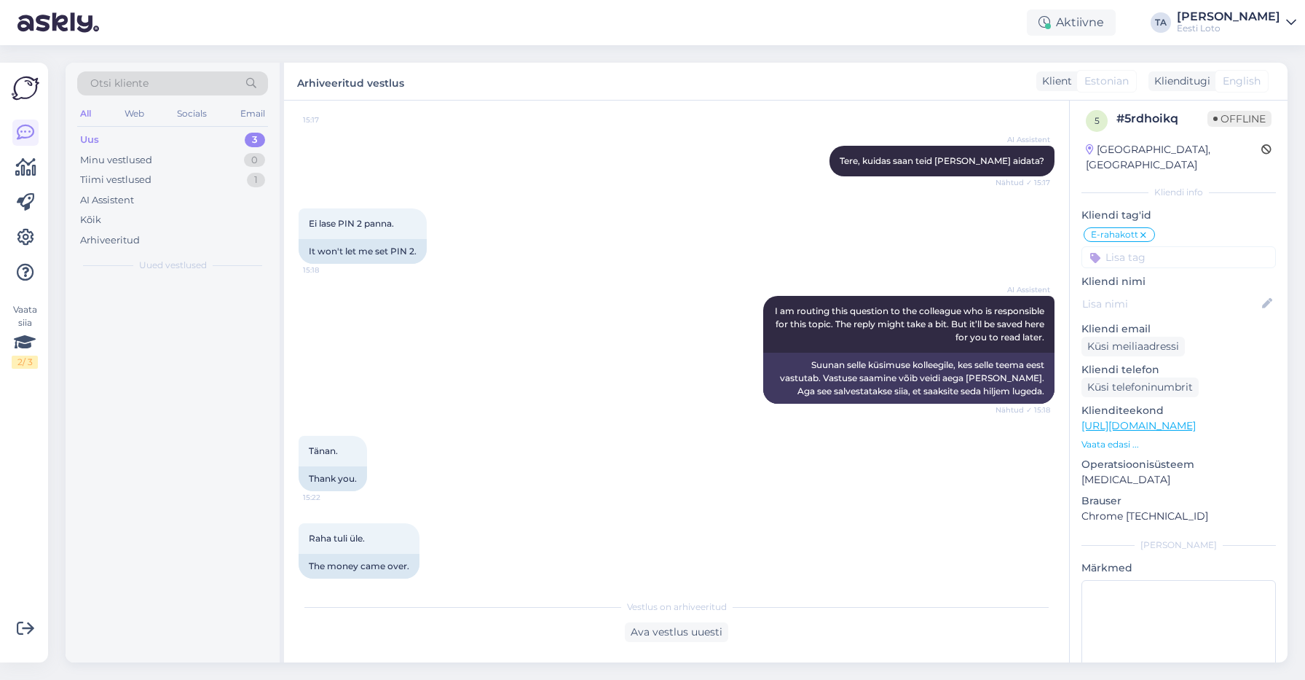
scroll to position [3527, 0]
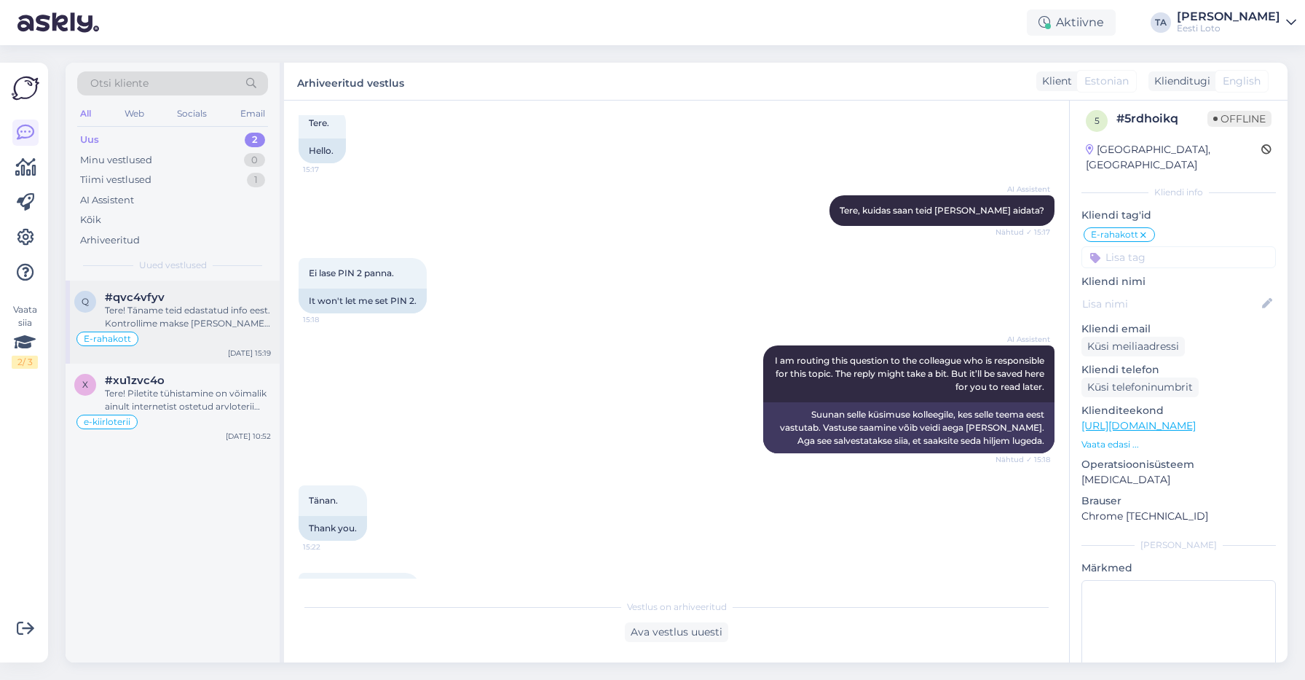
click at [202, 302] on div "#qvc4vfyv" at bounding box center [188, 297] width 166 height 13
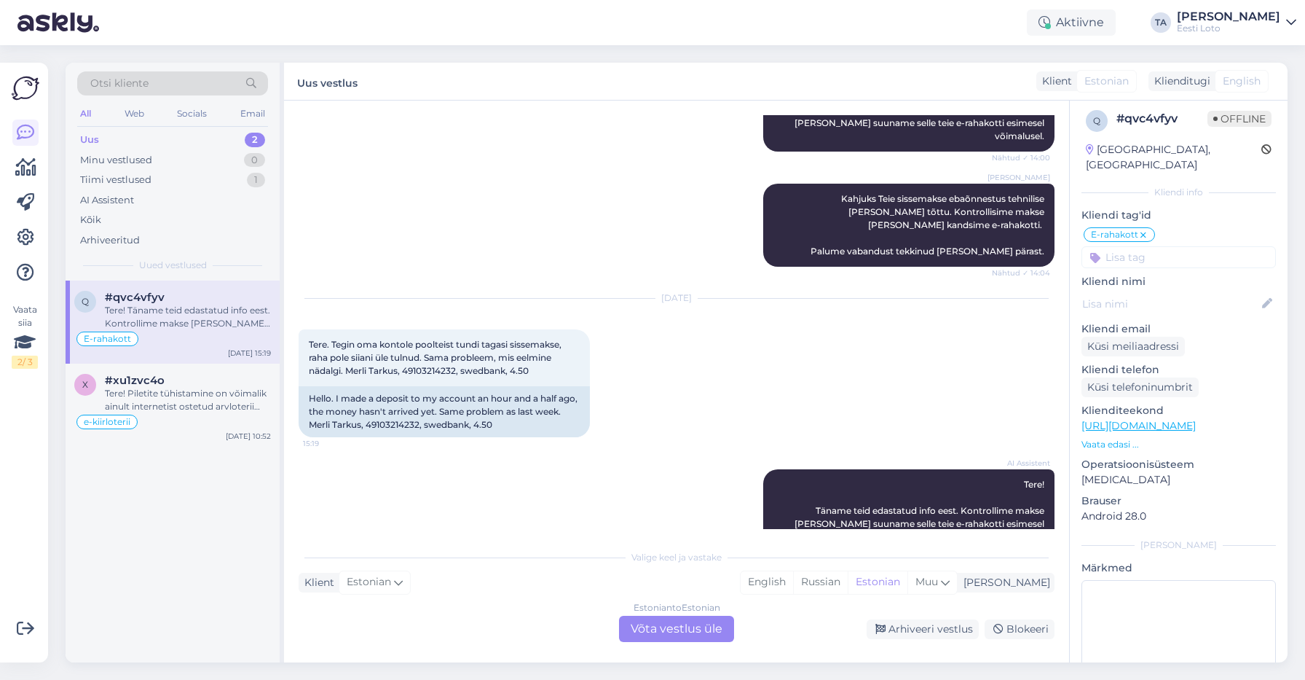
click at [707, 632] on div "Estonian to Estonian Võta vestlus üle" at bounding box center [676, 629] width 115 height 26
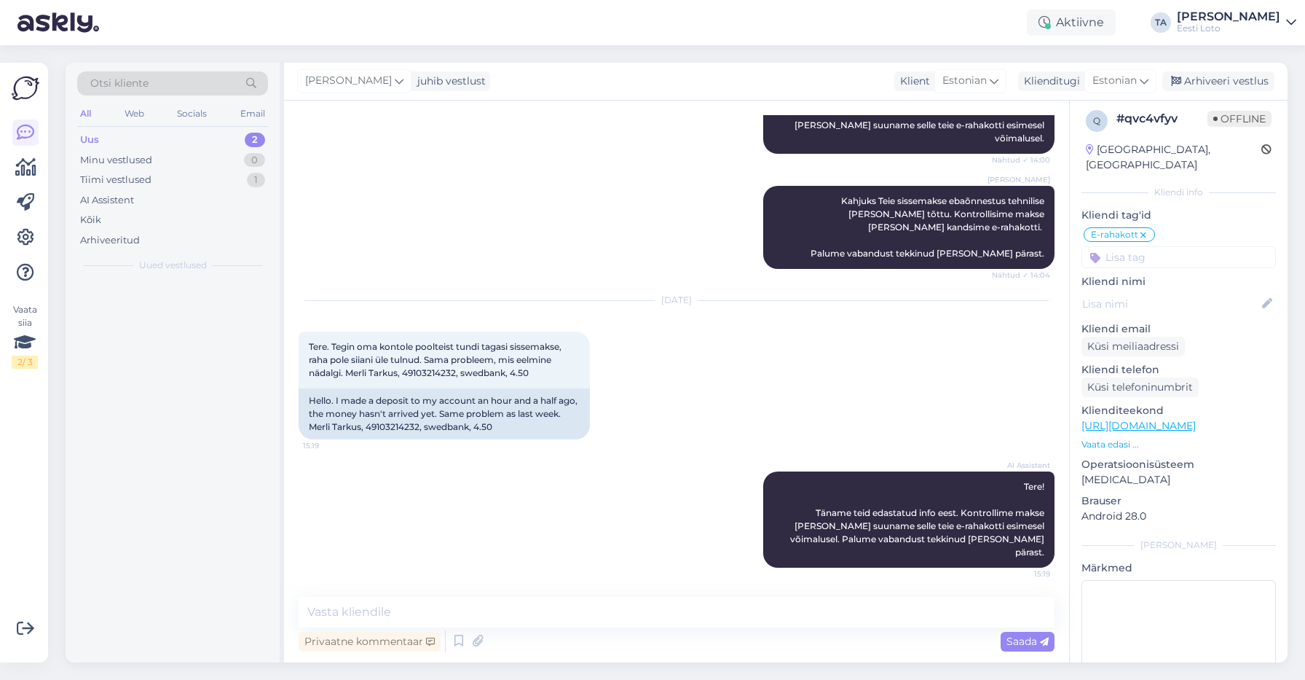
scroll to position [522, 0]
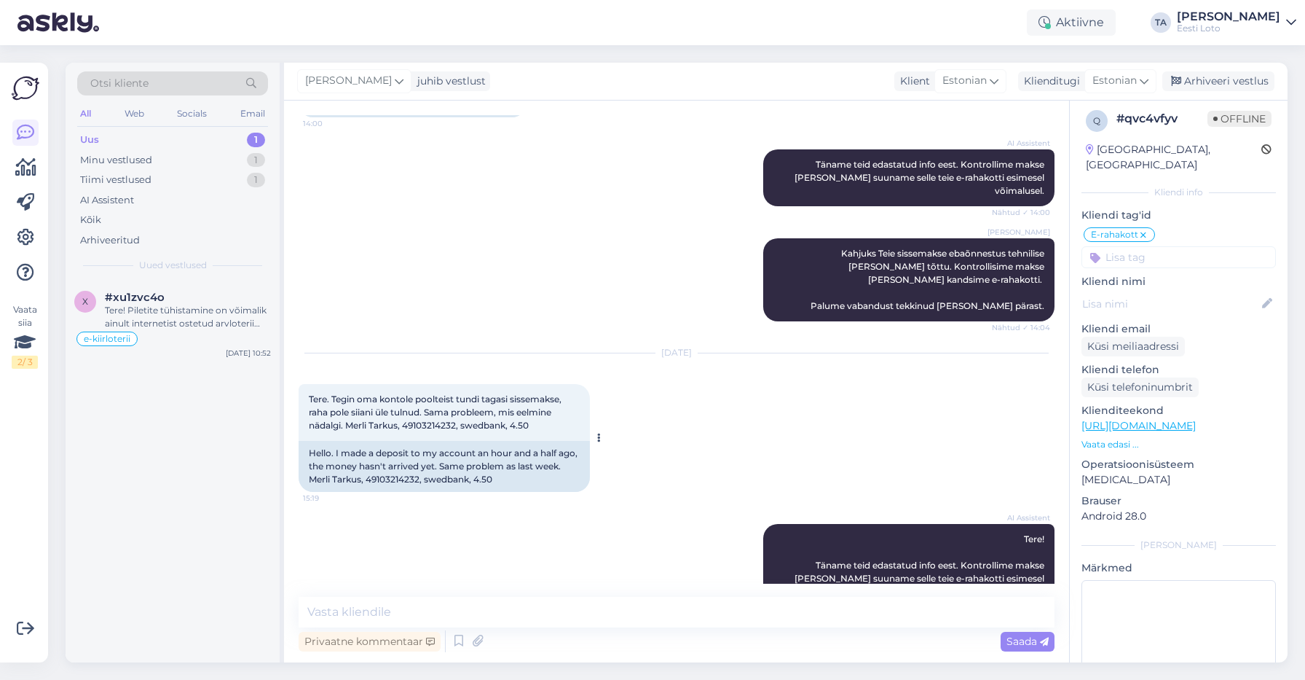
click at [430, 393] on span "Tere. Tegin oma kontole poolteist tundi tagasi sissemakse, raha pole siiani üle…" at bounding box center [436, 411] width 255 height 37
click at [431, 393] on span "Tere. Tegin oma kontole poolteist tundi tagasi sissemakse, raha pole siiani üle…" at bounding box center [436, 411] width 255 height 37
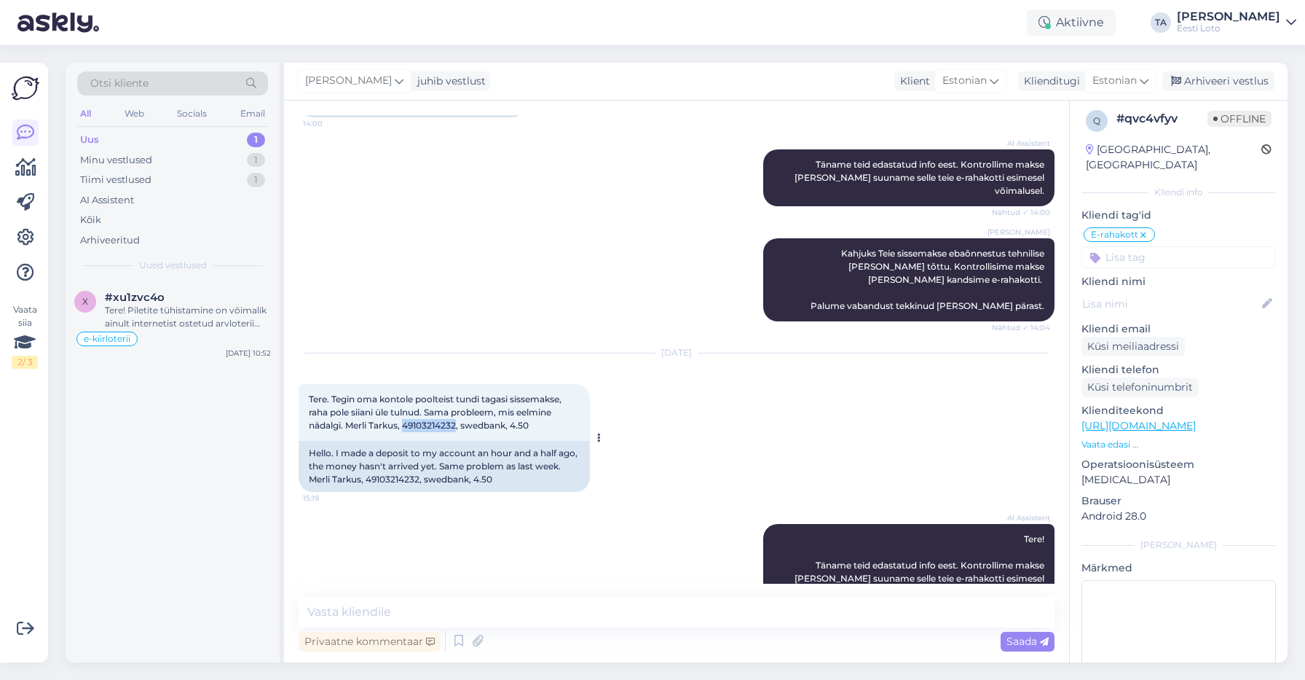
click at [431, 393] on span "Tere. Tegin oma kontole poolteist tundi tagasi sissemakse, raha pole siiani üle…" at bounding box center [436, 411] width 255 height 37
copy span "49103214232"
click at [599, 617] on textarea at bounding box center [677, 612] width 756 height 31
paste textarea "Kahjuks Teie makse ebaõnnestus tehnilise [PERSON_NAME] tõttu. Kontrollisime mak…"
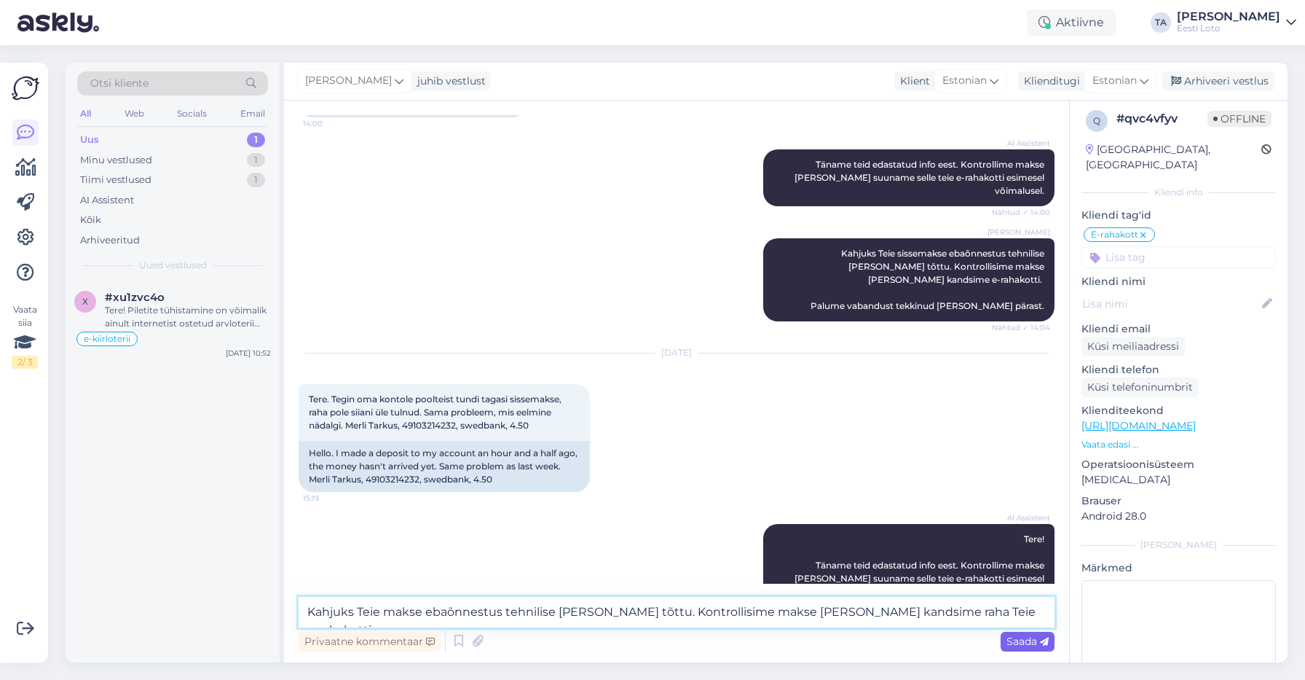
type textarea "Kahjuks Teie makse ebaõnnestus tehnilise [PERSON_NAME] tõttu. Kontrollisime mak…"
click at [1013, 640] on span "Saada" at bounding box center [1028, 640] width 42 height 13
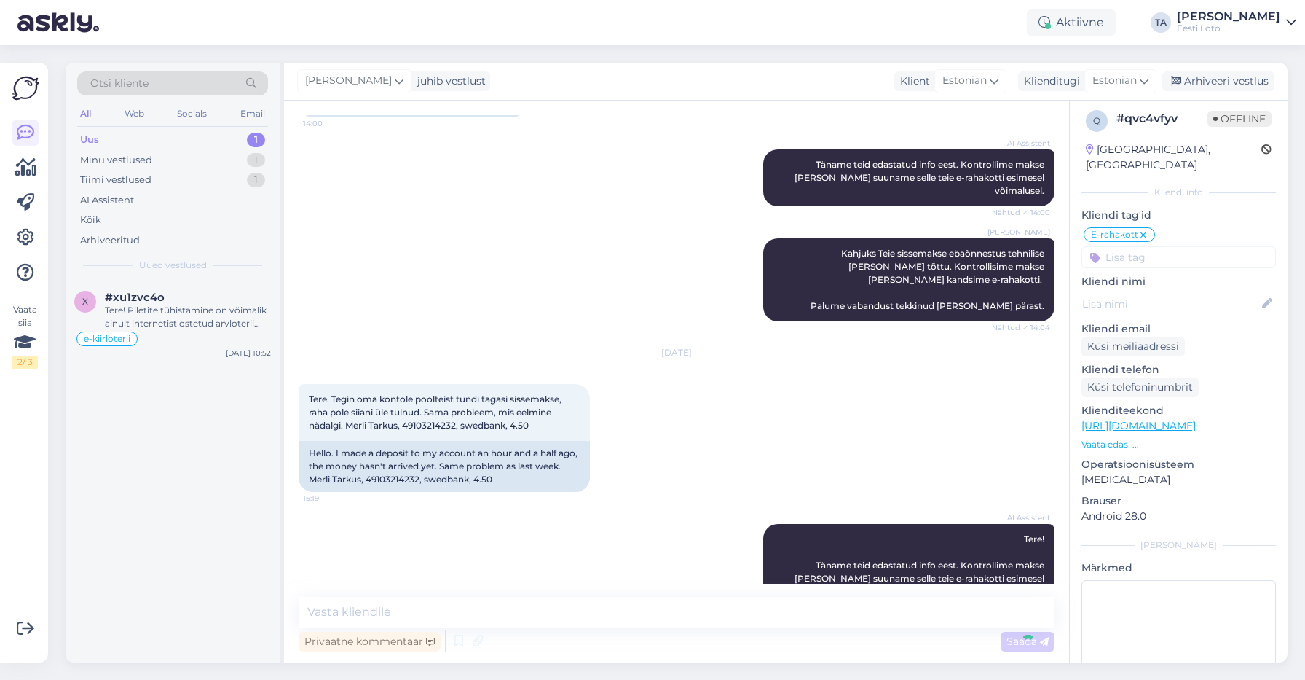
scroll to position [598, 0]
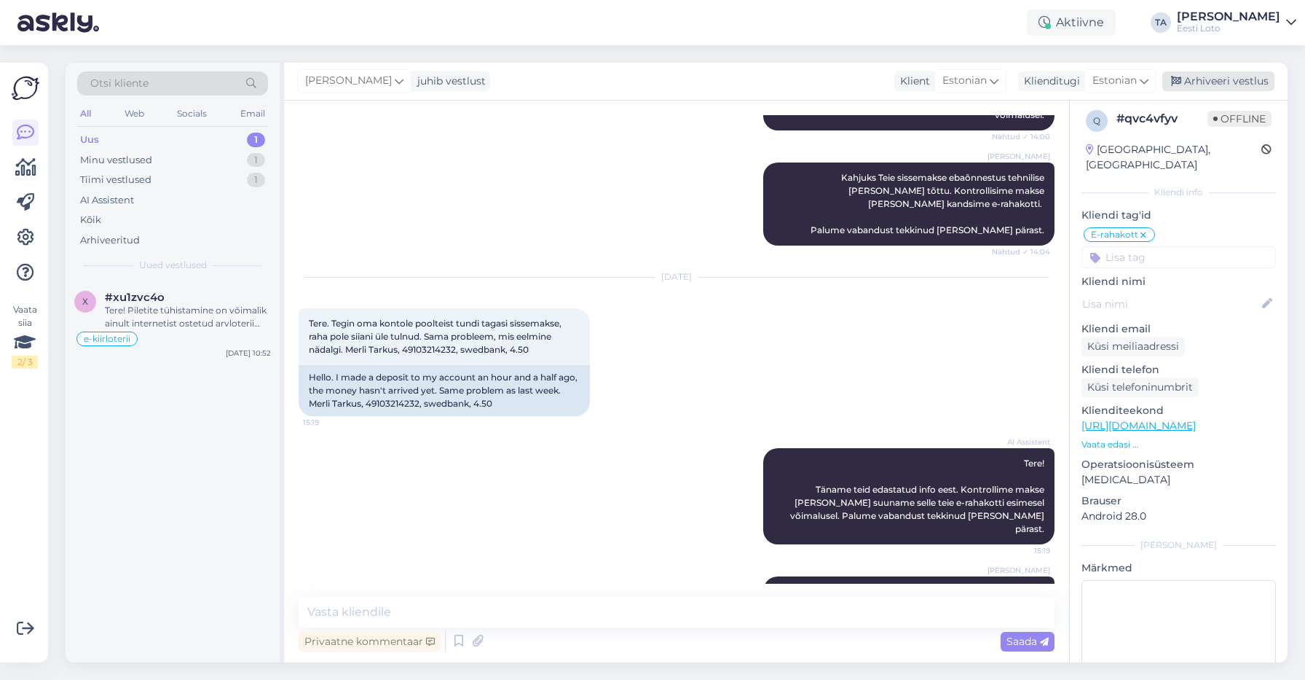
click at [1214, 85] on div "Arhiveeri vestlus" at bounding box center [1219, 81] width 112 height 20
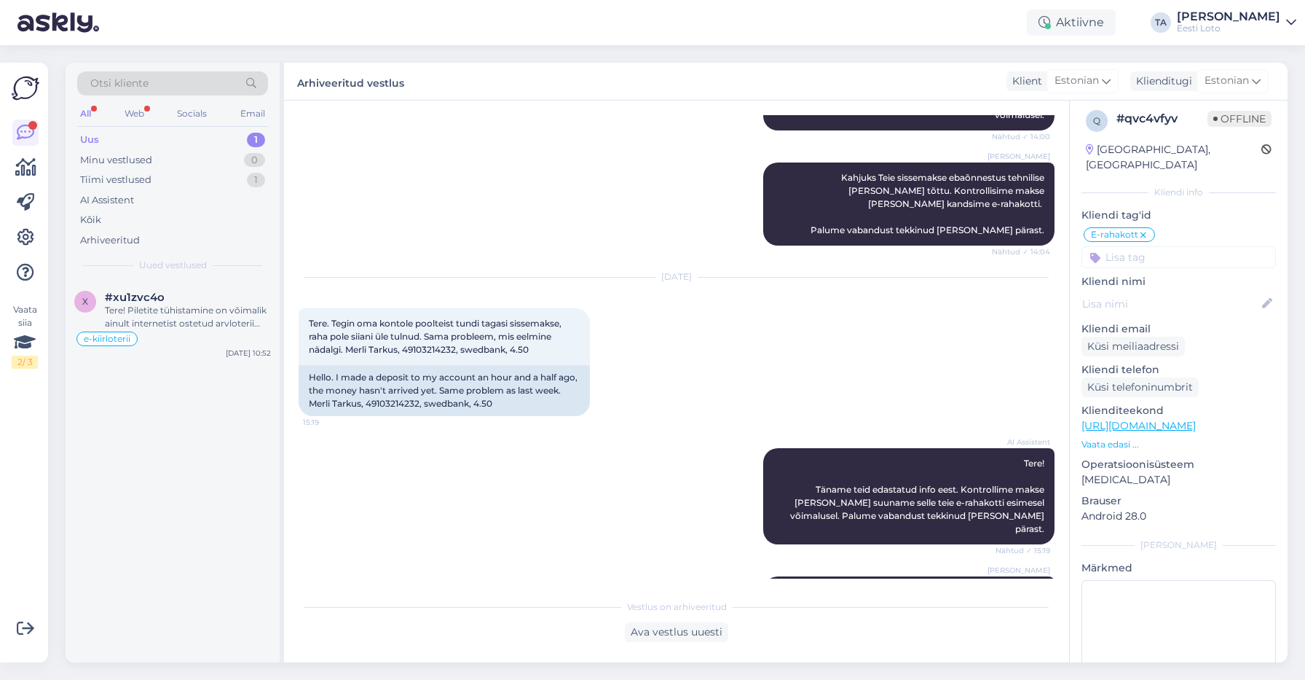
scroll to position [766, 0]
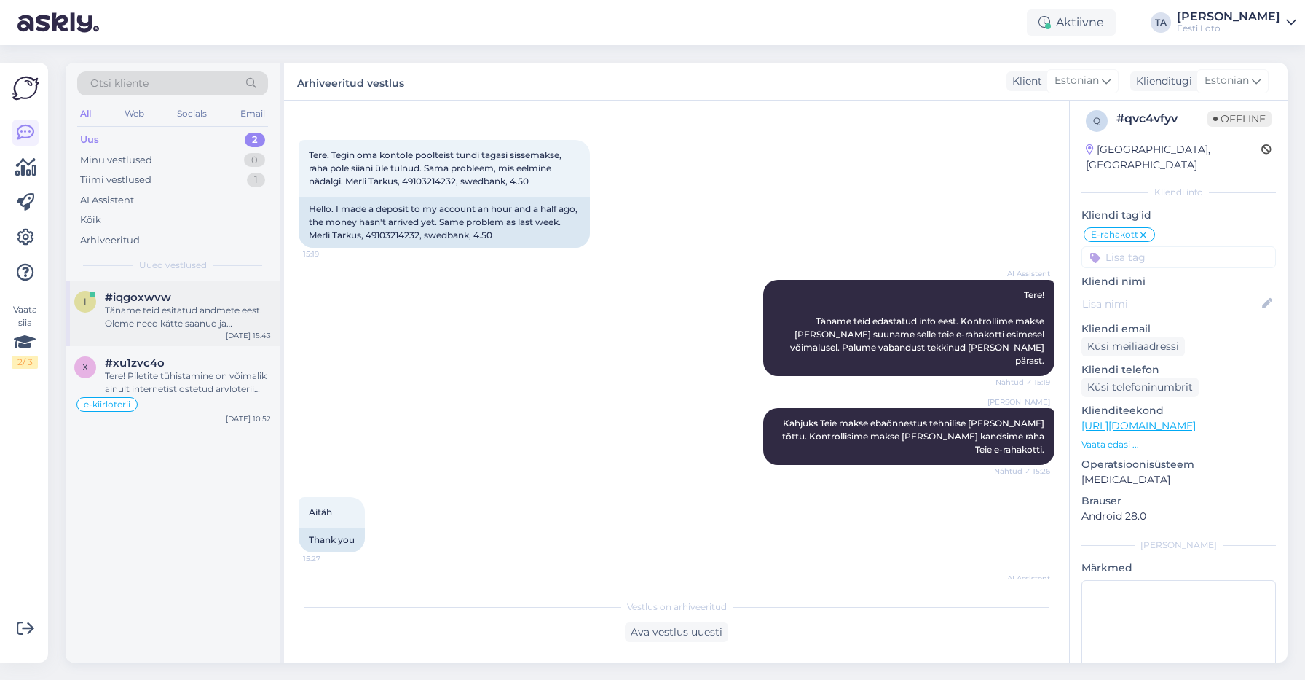
click at [160, 315] on div "Täname teid esitatud andmete eest. Oleme need kätte saanud ja kontrollime teie …" at bounding box center [188, 317] width 166 height 26
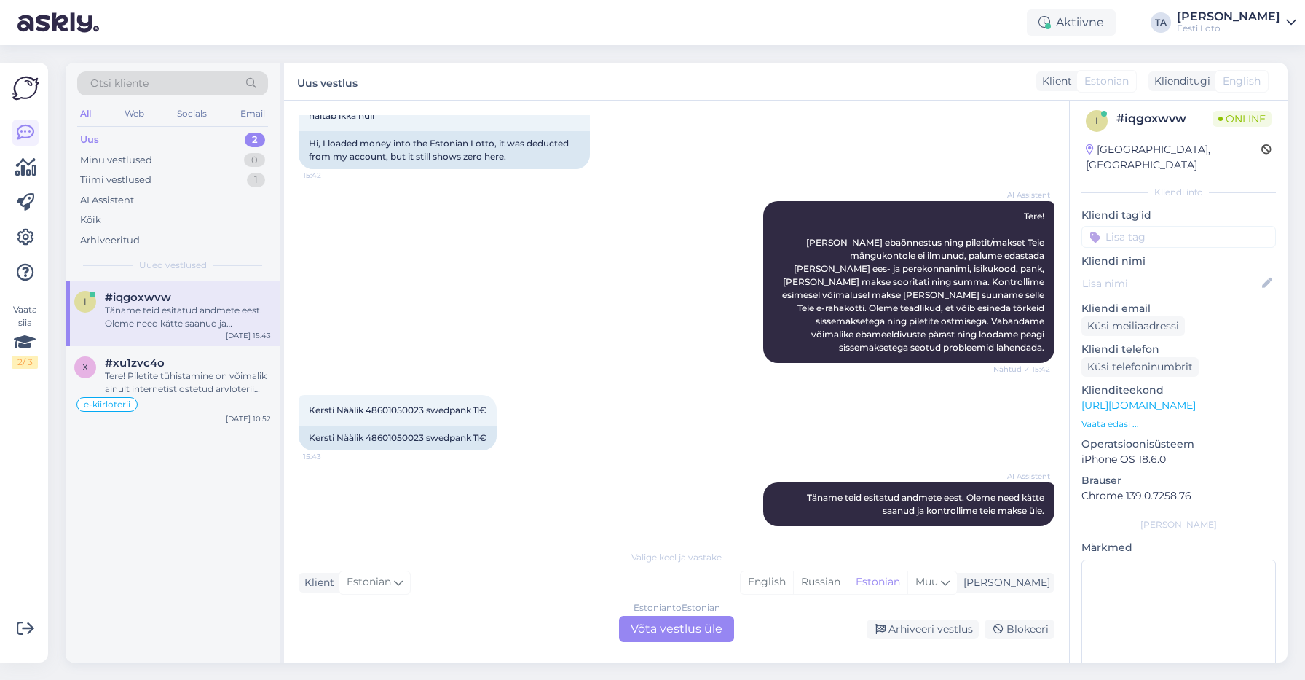
click at [666, 629] on div "Estonian to Estonian Võta vestlus üle" at bounding box center [676, 629] width 115 height 26
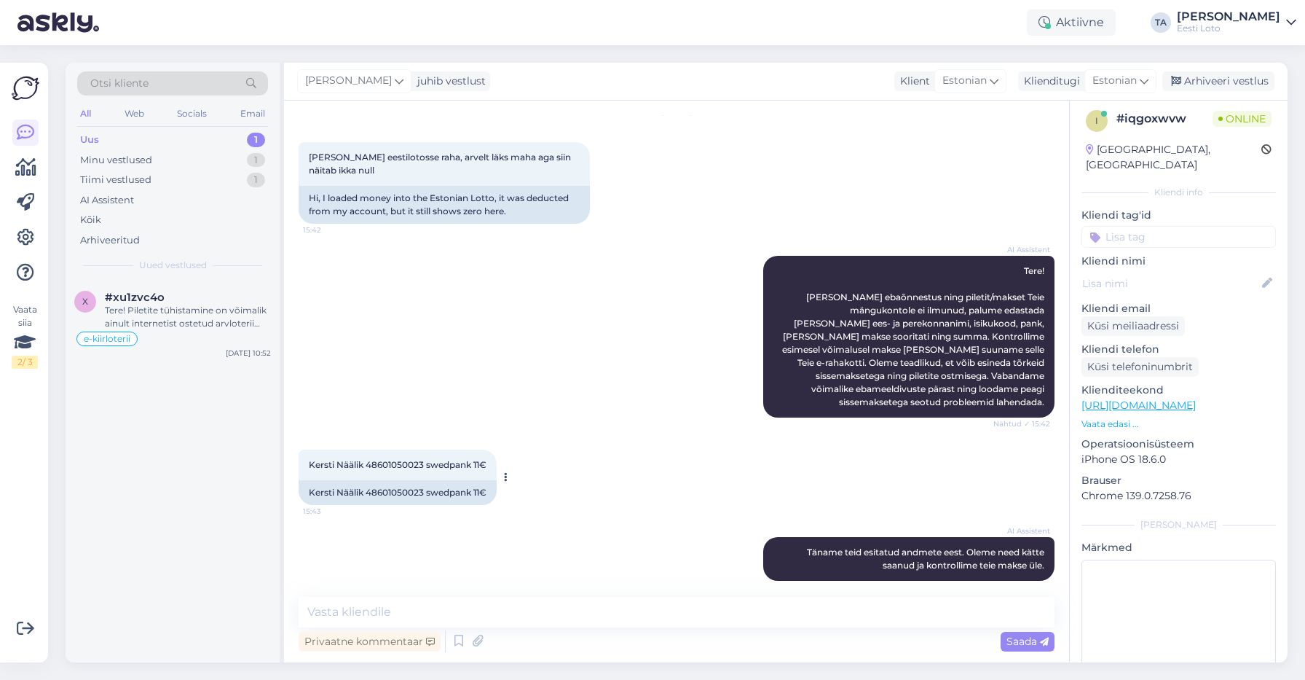
click at [394, 459] on span "Kersti Näälik 48601050023 swedpank 11€" at bounding box center [398, 464] width 178 height 11
copy span "48601050023"
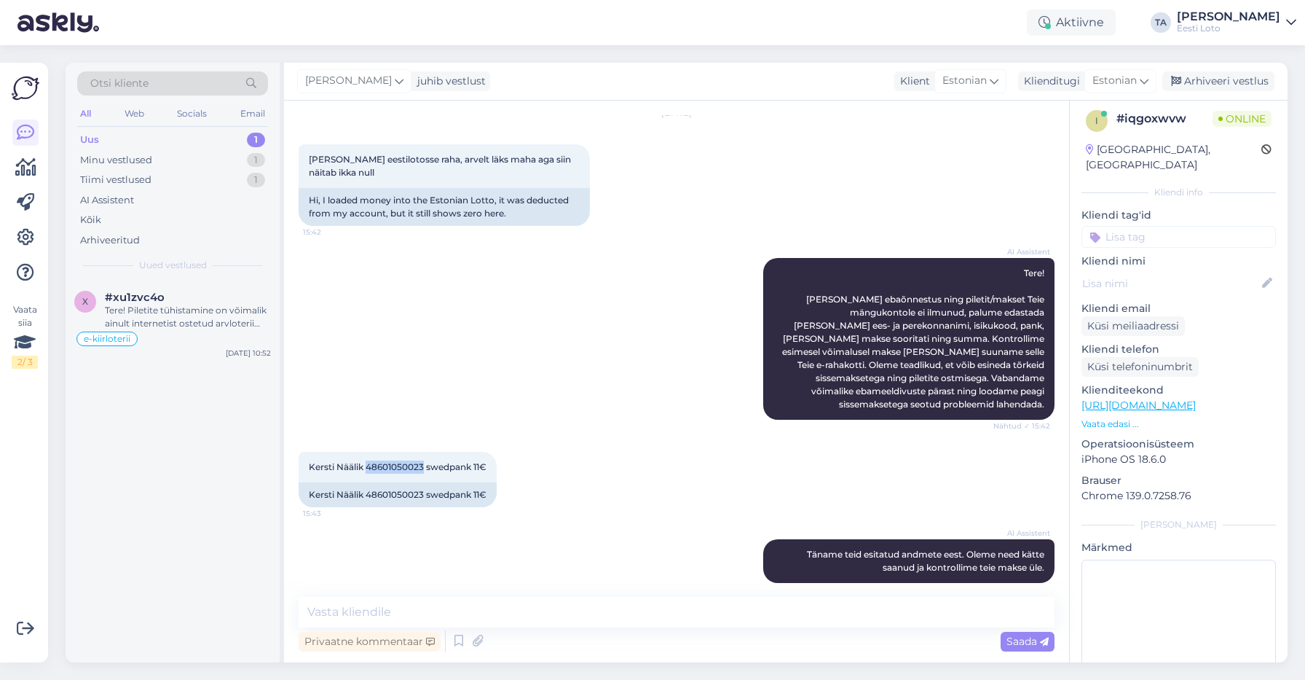
scroll to position [47, 0]
click at [458, 614] on textarea at bounding box center [677, 612] width 756 height 31
paste textarea "Kahjuks Teie makse ebaõnnestus tehnilise [PERSON_NAME] tõttu. Kontrollisime mak…"
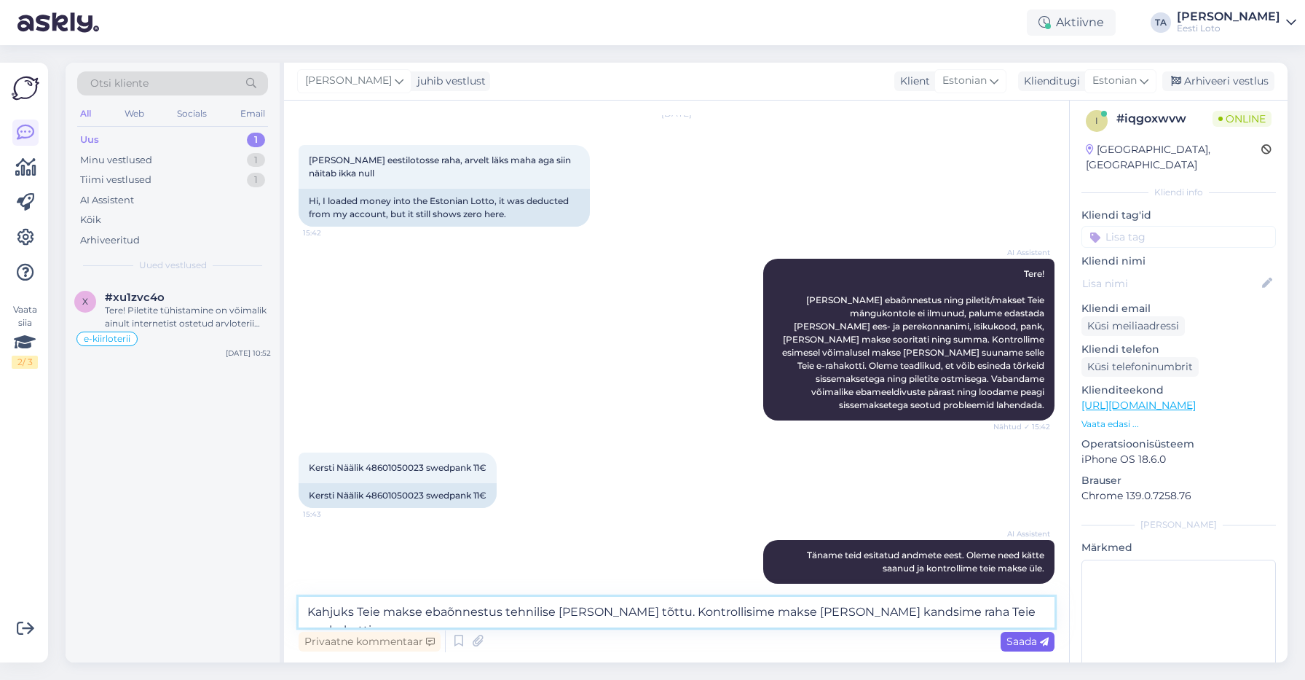
type textarea "Kahjuks Teie makse ebaõnnestus tehnilise [PERSON_NAME] tõttu. Kontrollisime mak…"
click at [1012, 639] on span "Saada" at bounding box center [1028, 640] width 42 height 13
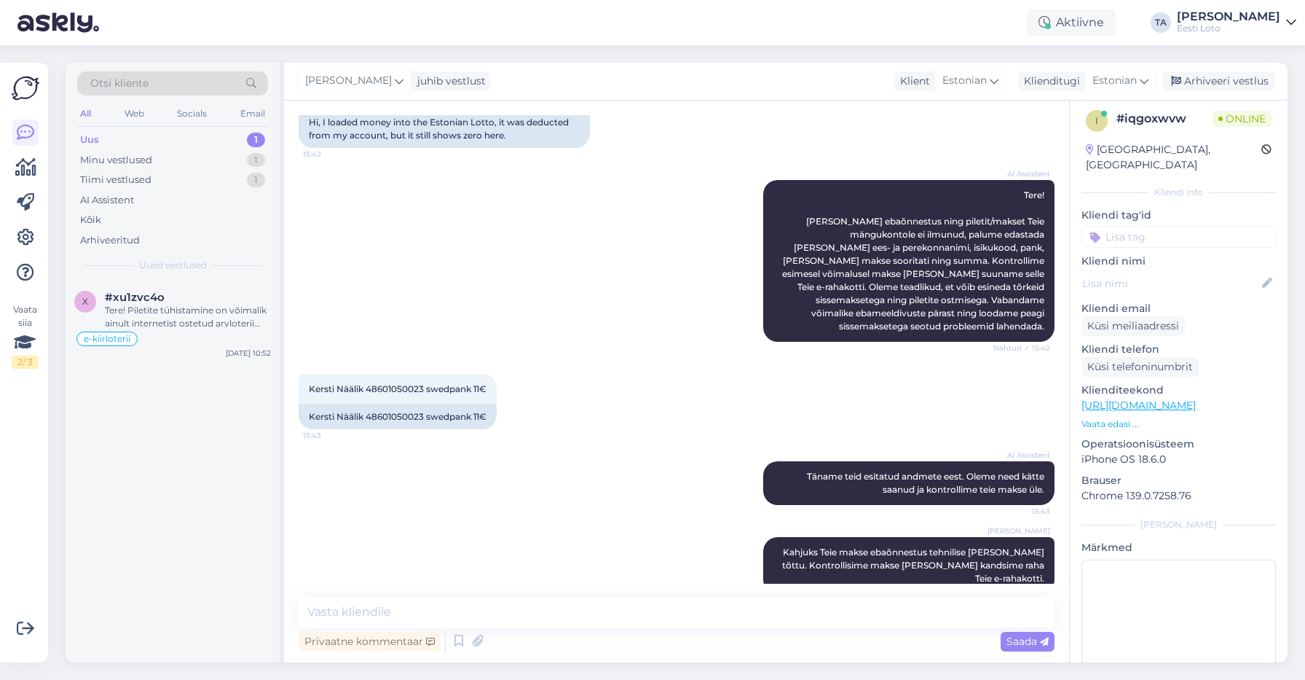
scroll to position [17, 0]
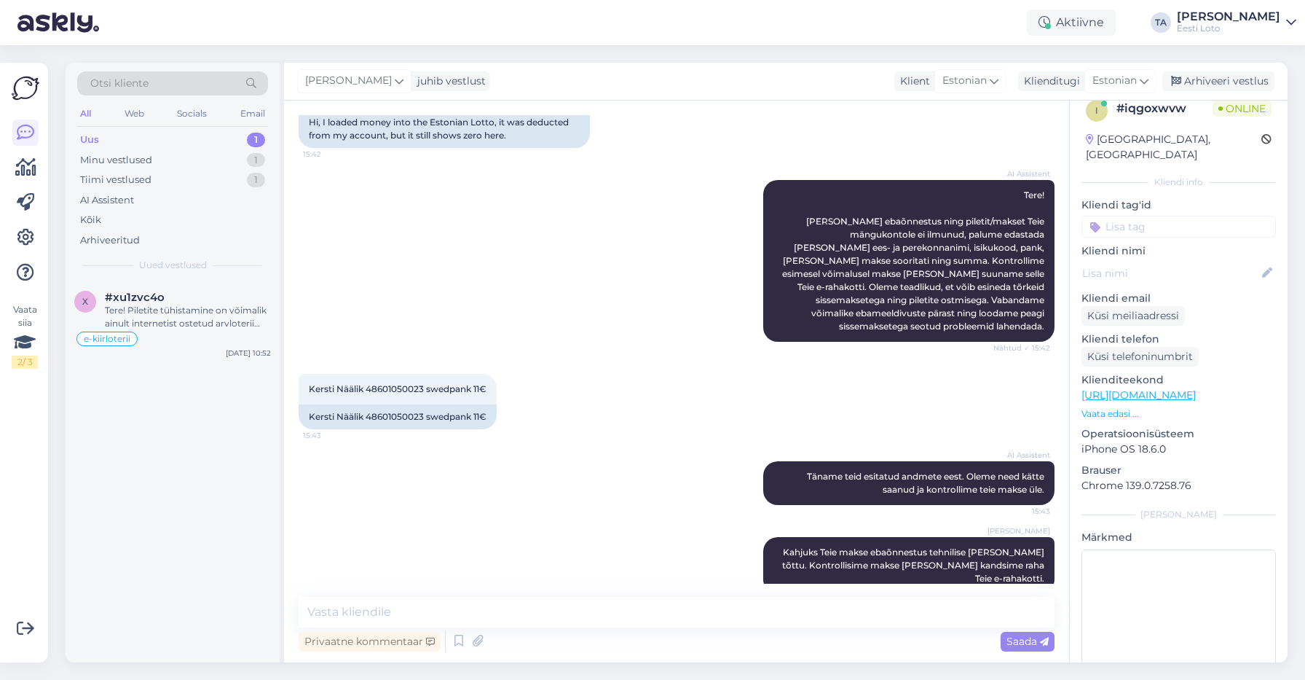
click at [1144, 225] on input at bounding box center [1179, 227] width 194 height 22
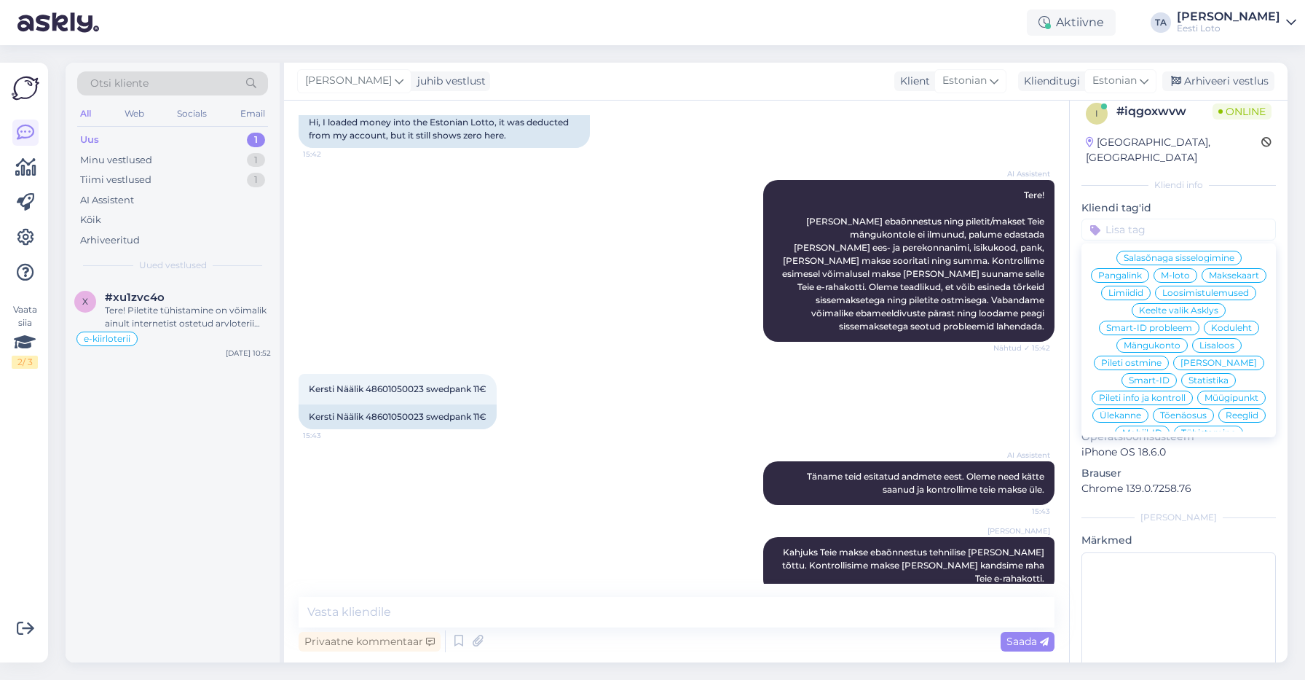
scroll to position [12, 0]
drag, startPoint x: 1219, startPoint y: 358, endPoint x: 1233, endPoint y: 302, distance: 57.8
click at [1220, 358] on div "Telefoninumbri kinnitamine E-posti kinnitamine Loosimised E-posti muutmine Askl…" at bounding box center [1179, 342] width 194 height 182
click at [1141, 412] on span "Ülekanne" at bounding box center [1121, 416] width 42 height 9
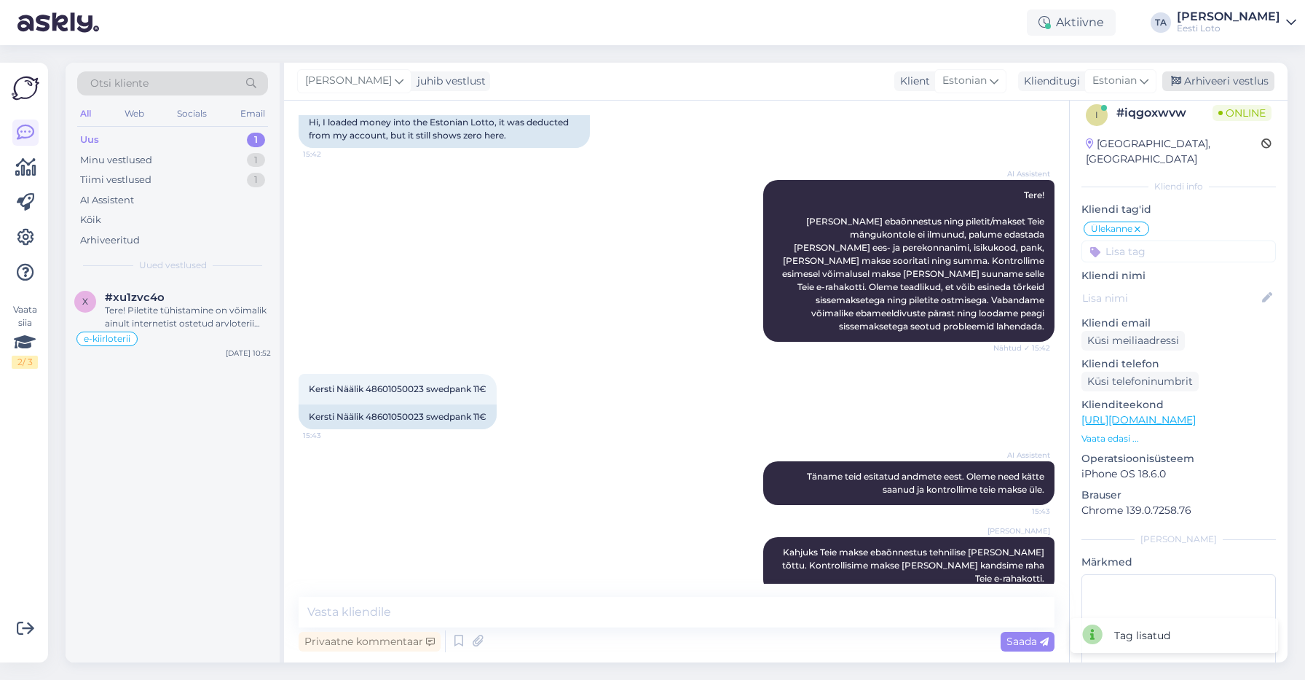
click at [1205, 85] on div "Arhiveeri vestlus" at bounding box center [1219, 81] width 112 height 20
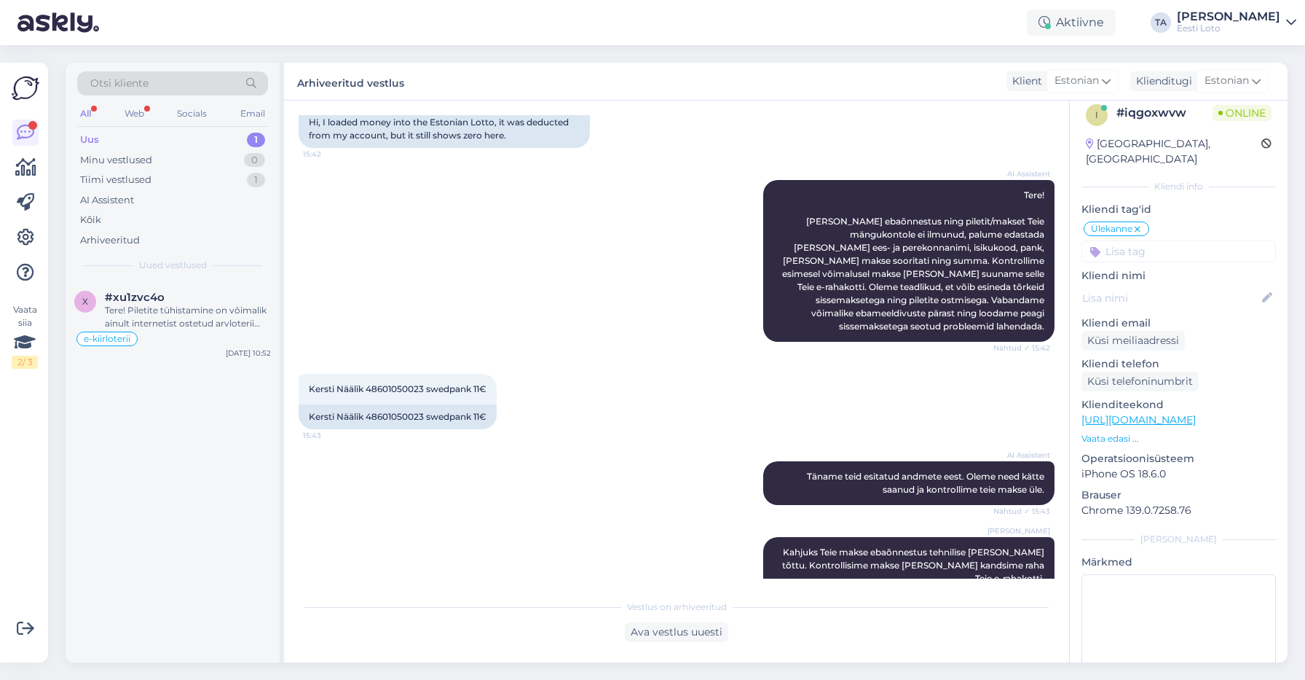
scroll to position [294, 0]
